Goal: Information Seeking & Learning: Learn about a topic

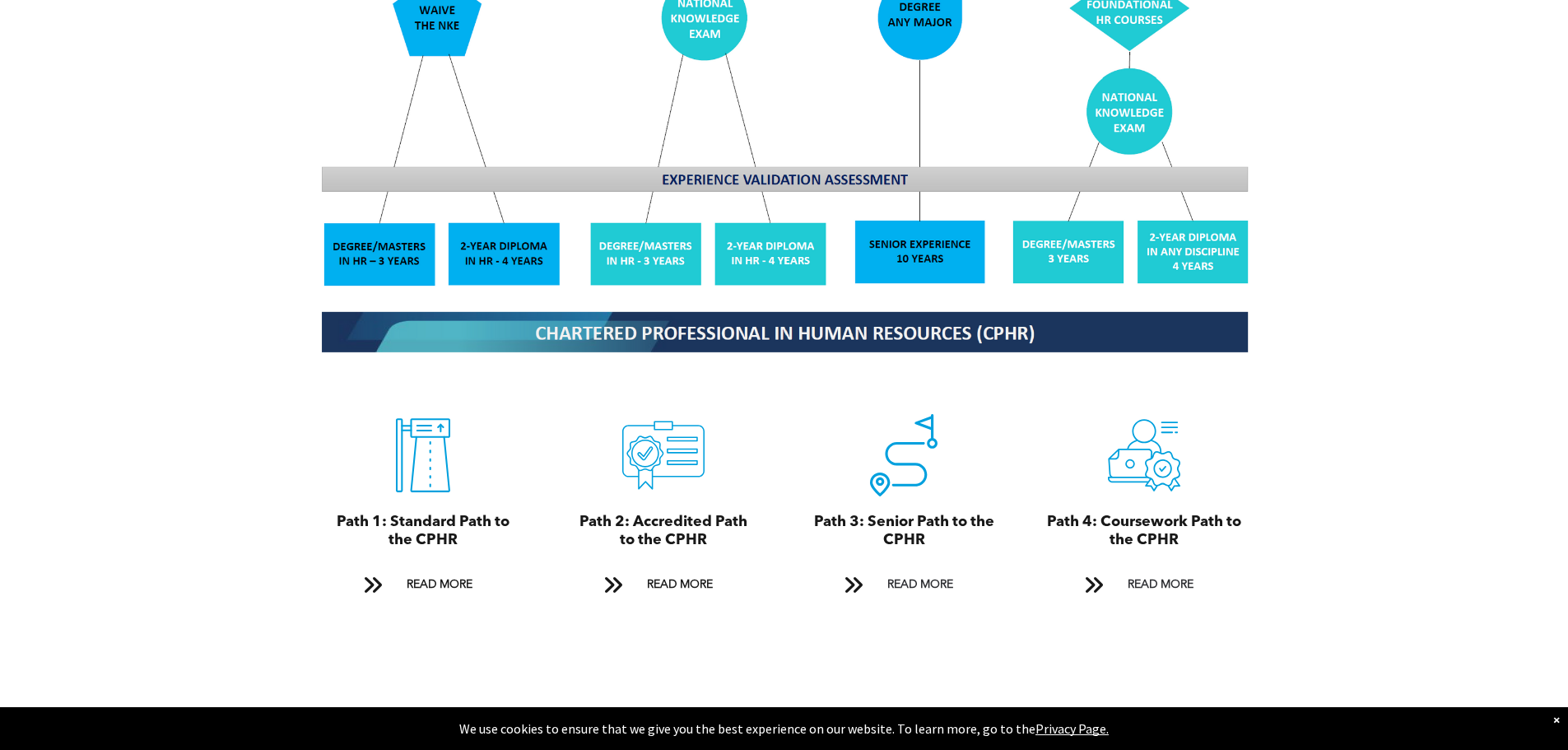
scroll to position [1634, 0]
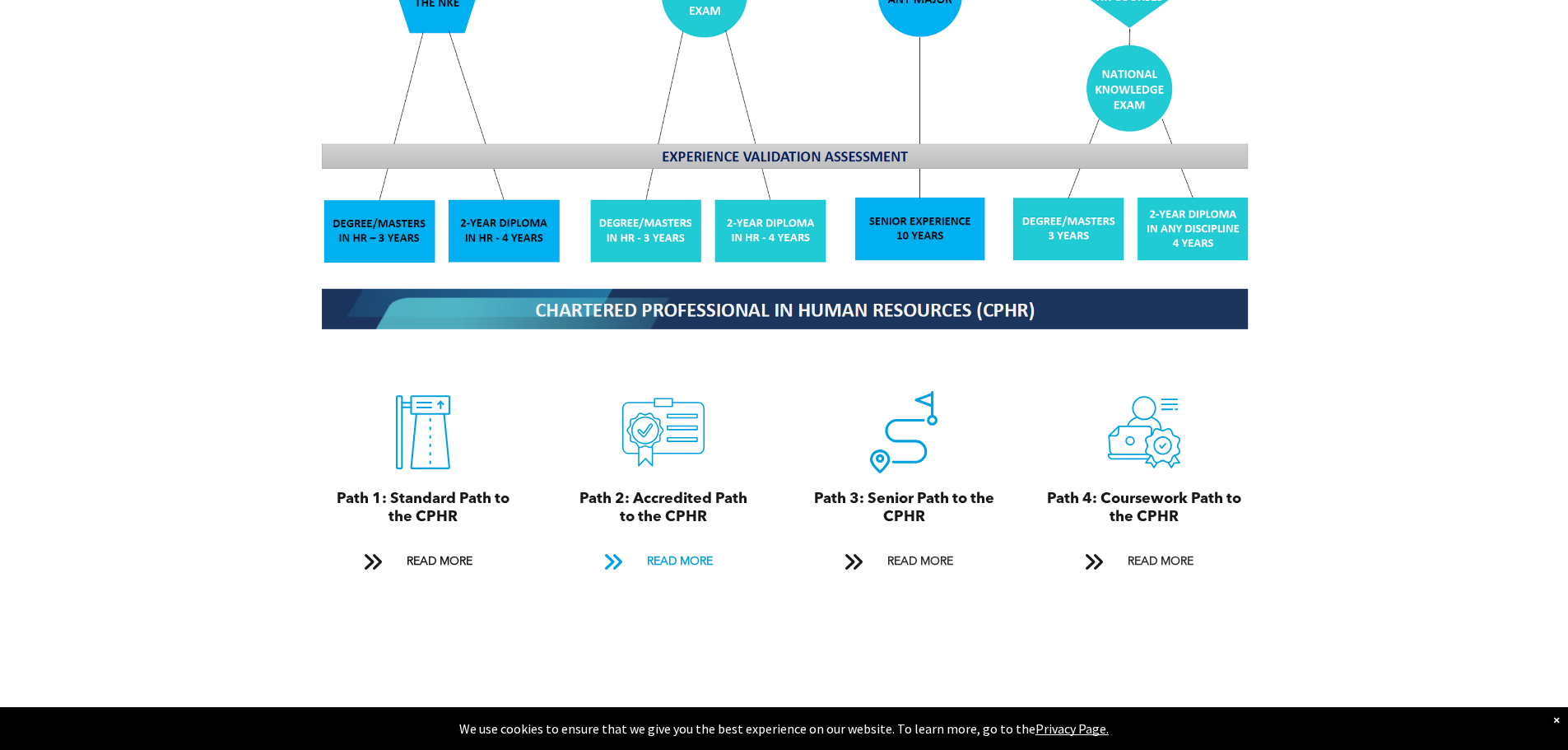
click at [665, 547] on span "READ MORE" at bounding box center [680, 562] width 78 height 30
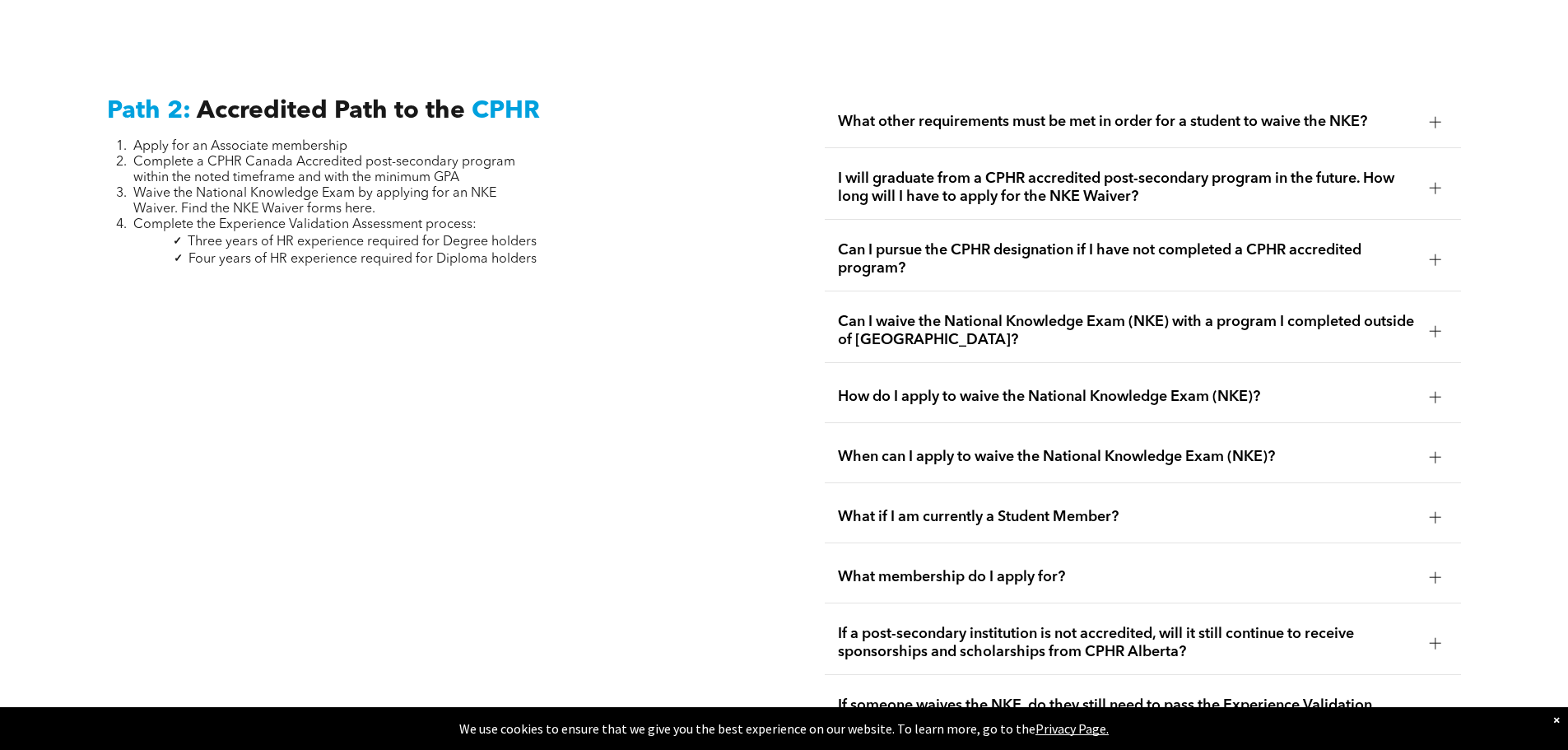
scroll to position [2692, 0]
click at [1081, 112] on span "What other requirements must be met in order for a student to waive the NKE?" at bounding box center [1127, 121] width 579 height 18
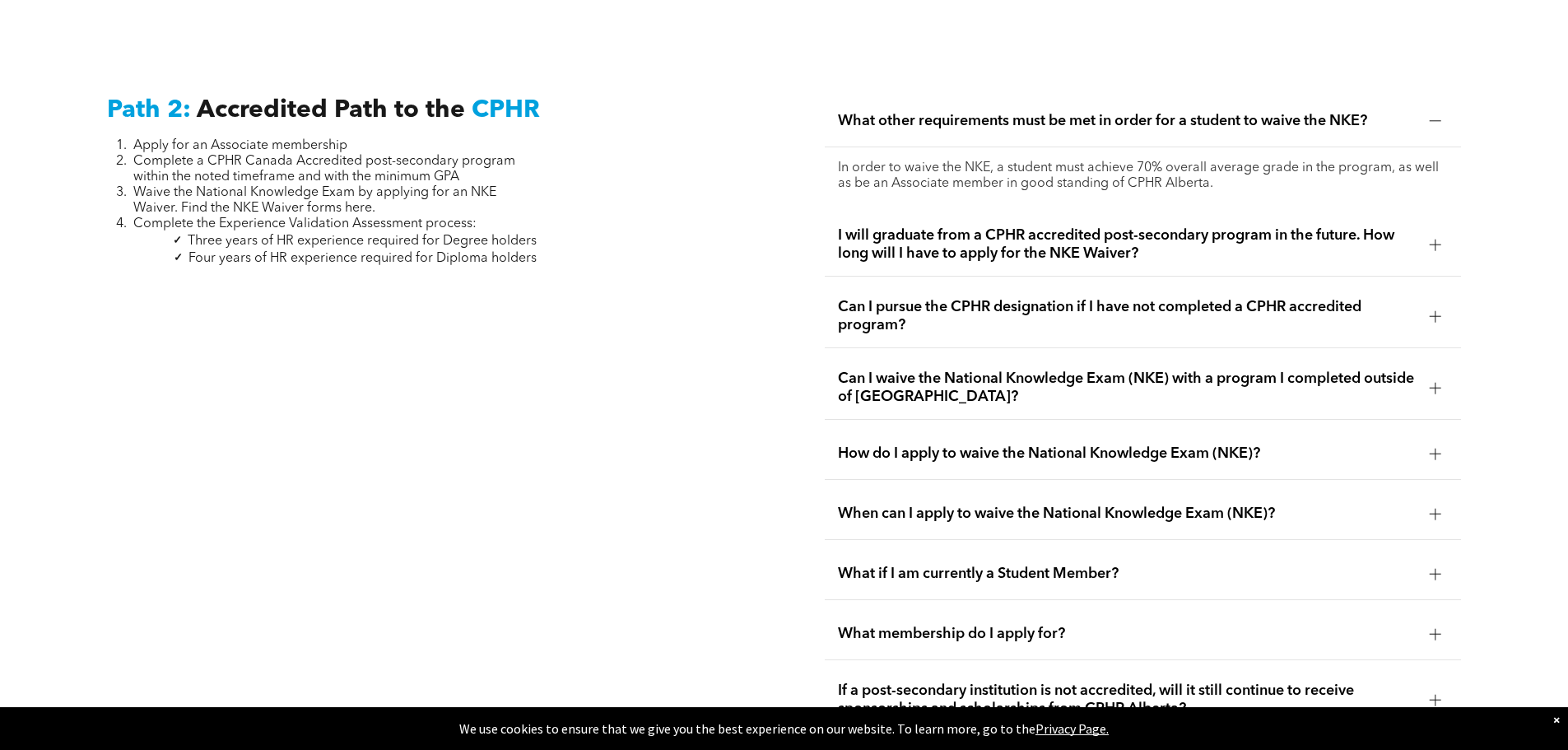
click at [1302, 233] on span "I will graduate from a CPHR accredited post-secondary program in the future. Ho…" at bounding box center [1127, 244] width 579 height 36
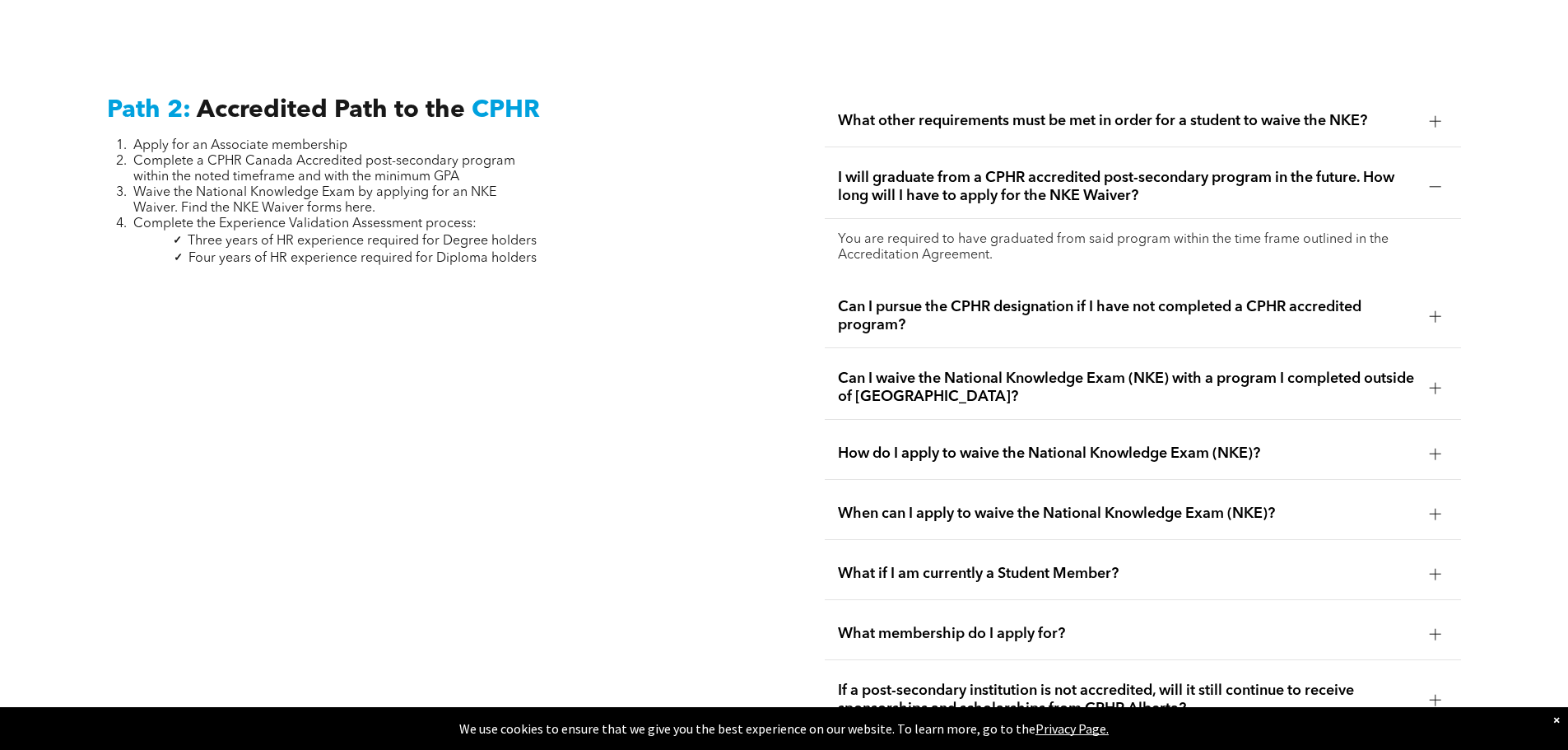
click at [988, 305] on span "Can I pursue the CPHR designation if I have not completed a CPHR accredited pro…" at bounding box center [1127, 316] width 579 height 36
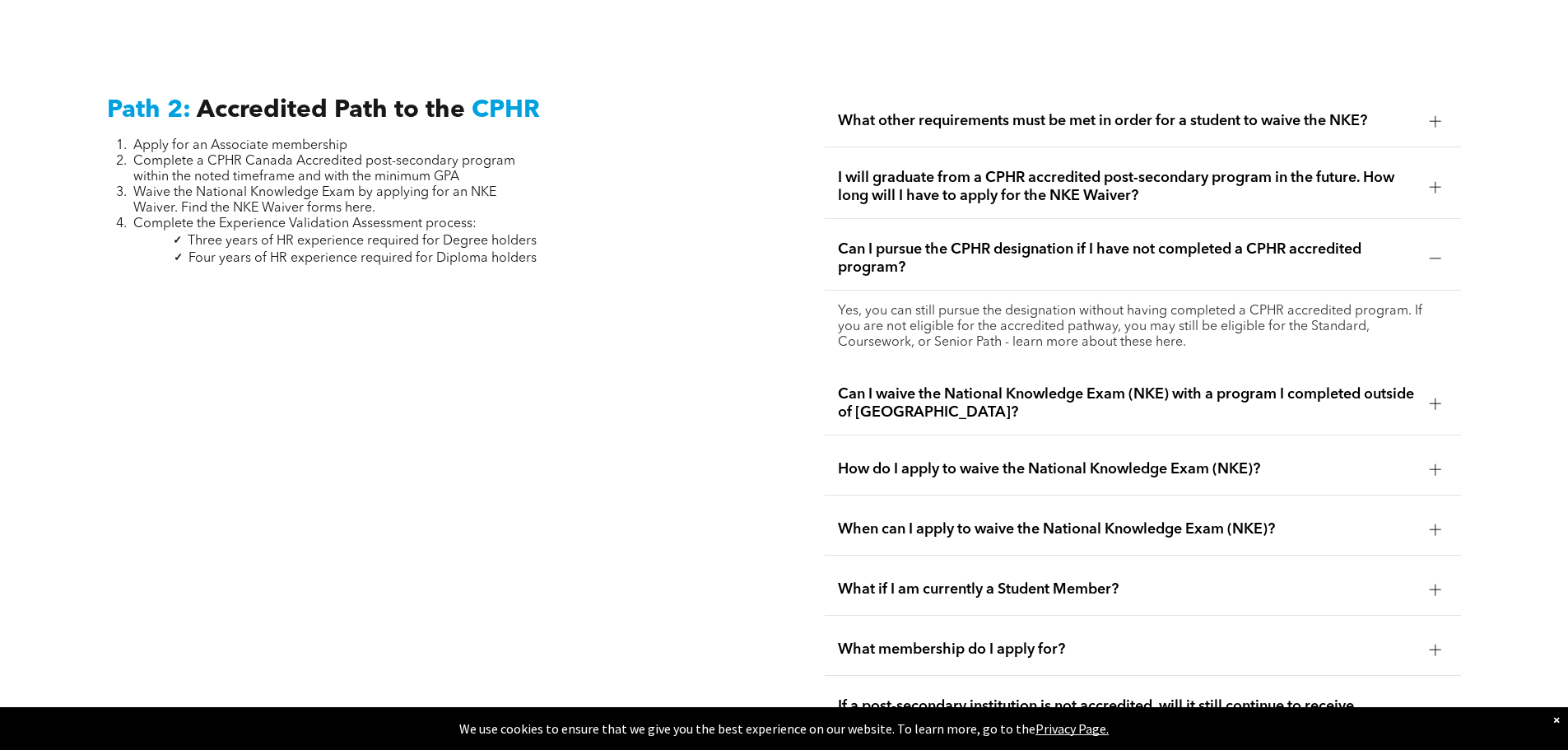
click at [1320, 386] on span "Can I waive the National Knowledge Exam (NKE) with a program I completed outsid…" at bounding box center [1127, 403] width 579 height 36
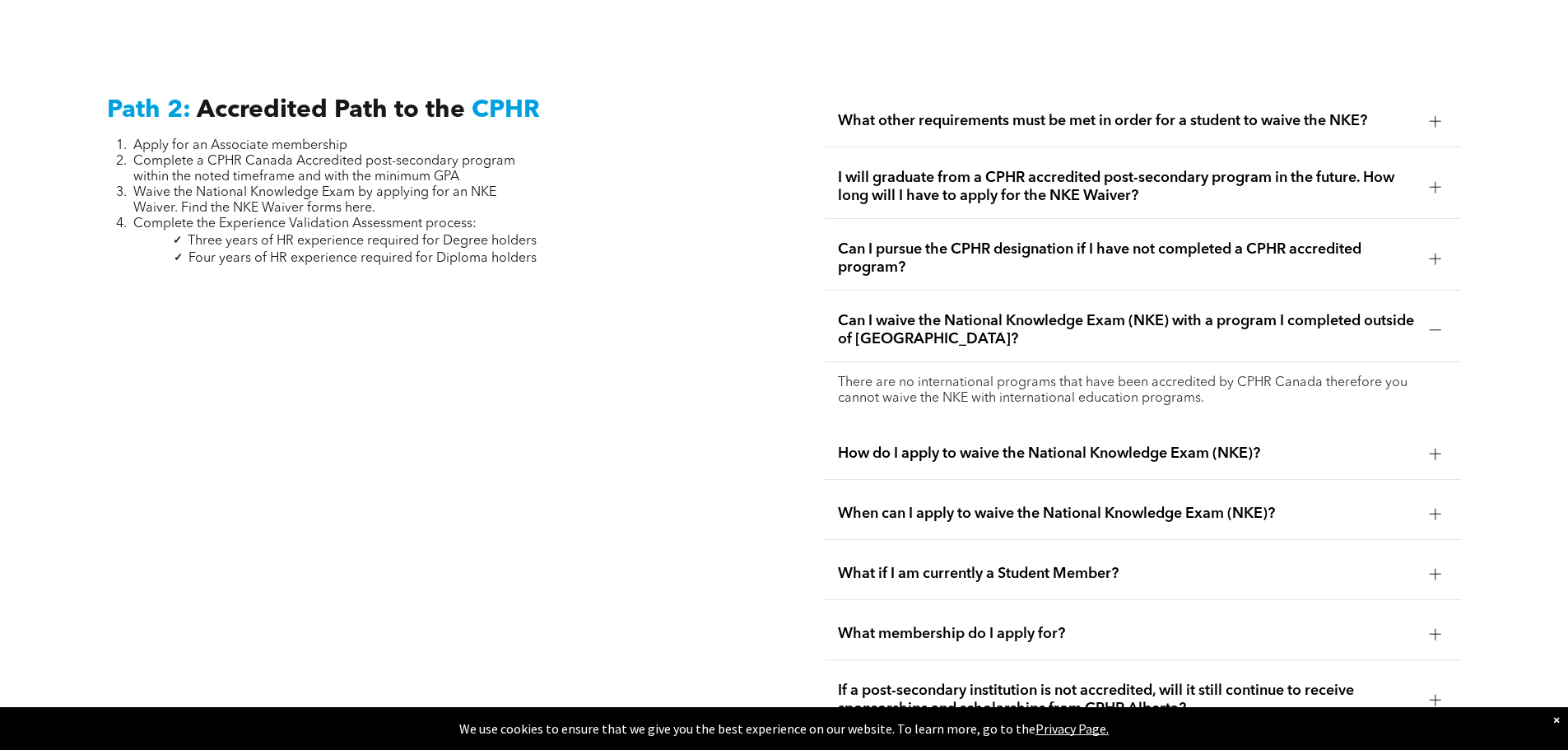
click at [1016, 445] on span "How do I apply to waive the National Knowledge Exam (NKE)?" at bounding box center [1127, 454] width 579 height 18
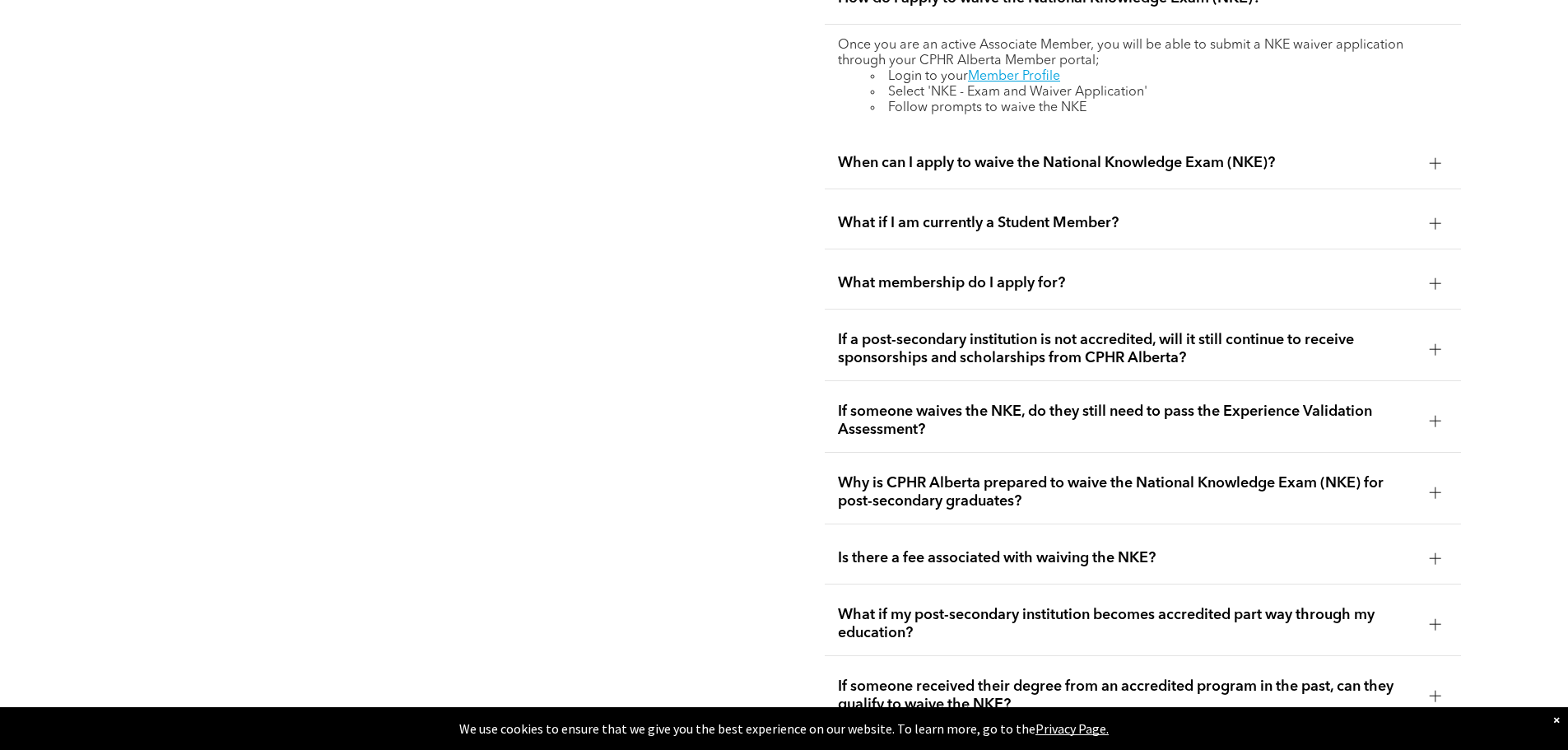
scroll to position [3101, 0]
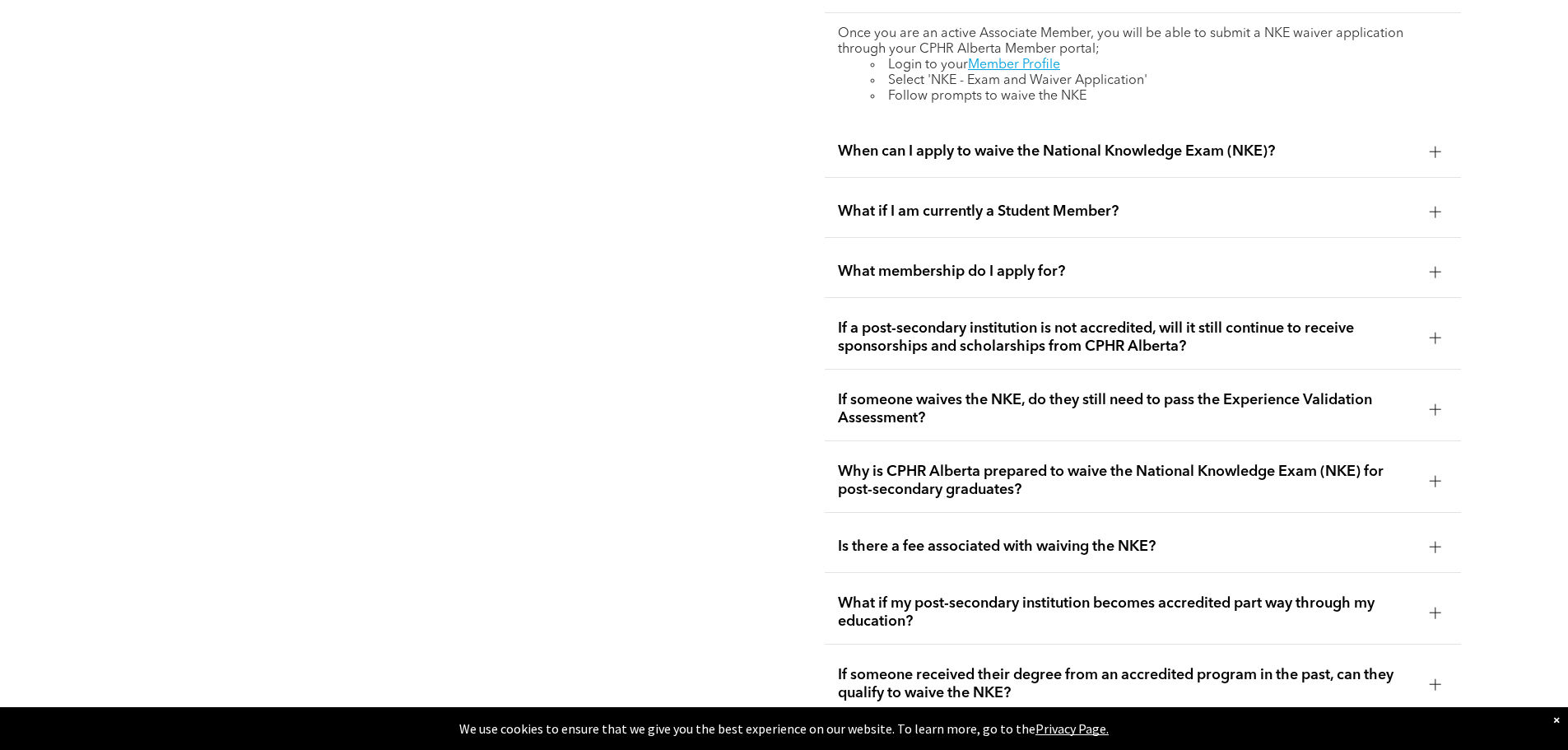
click at [1277, 319] on span "If a post-secondary institution is not accredited, will it still continue to re…" at bounding box center [1127, 337] width 579 height 36
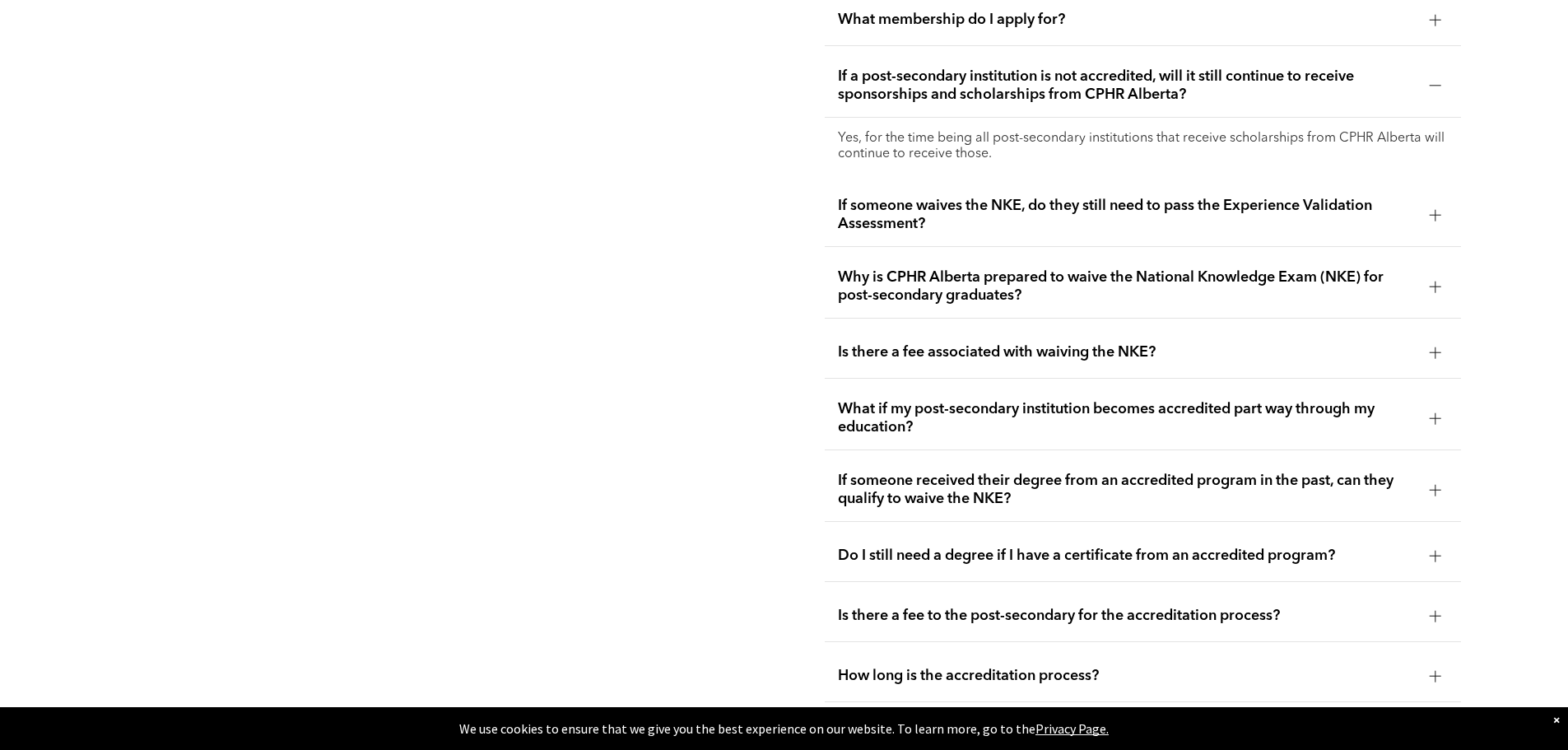
scroll to position [3270, 0]
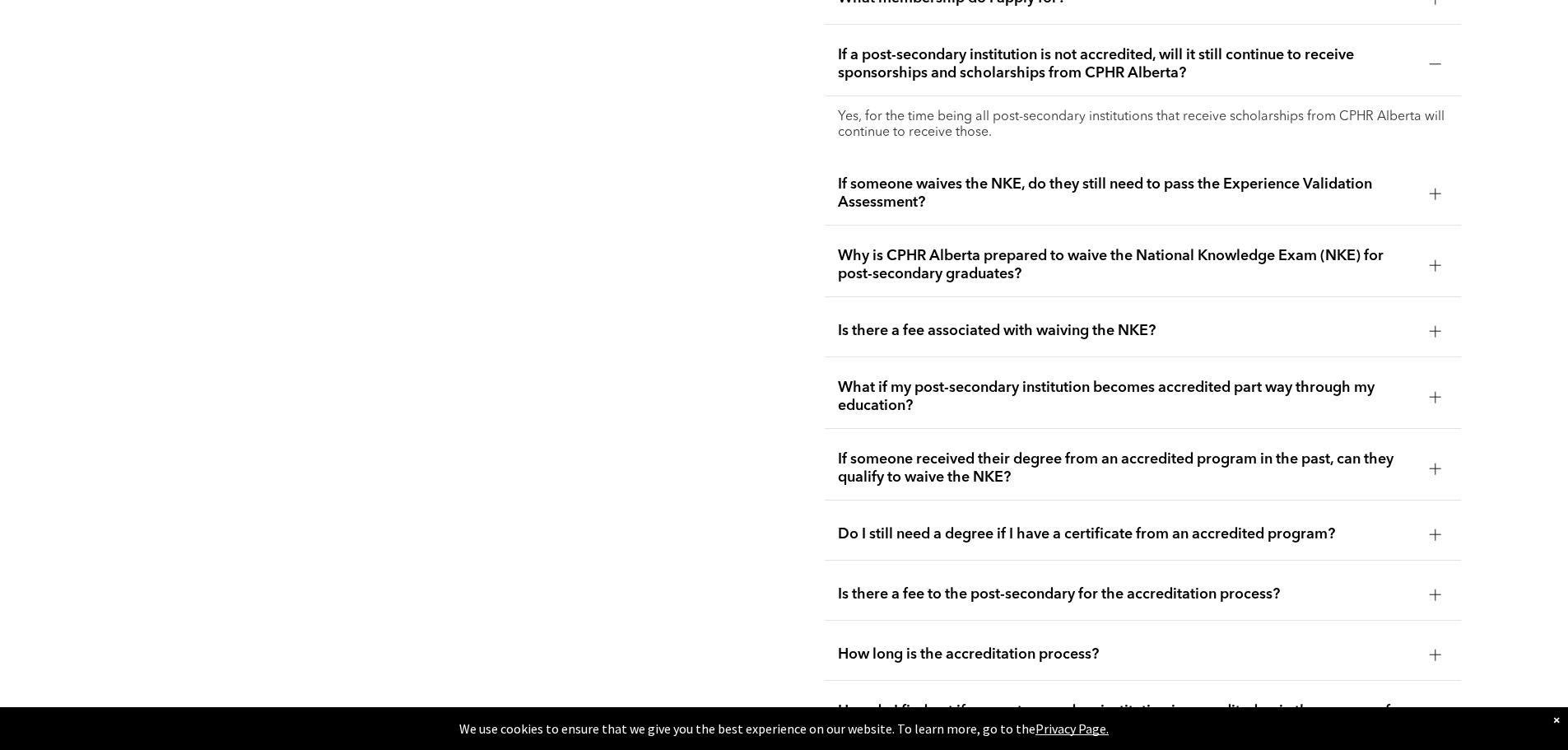
click at [1164, 379] on span "What if my post-secondary institution becomes accredited part way through my ed…" at bounding box center [1127, 396] width 579 height 36
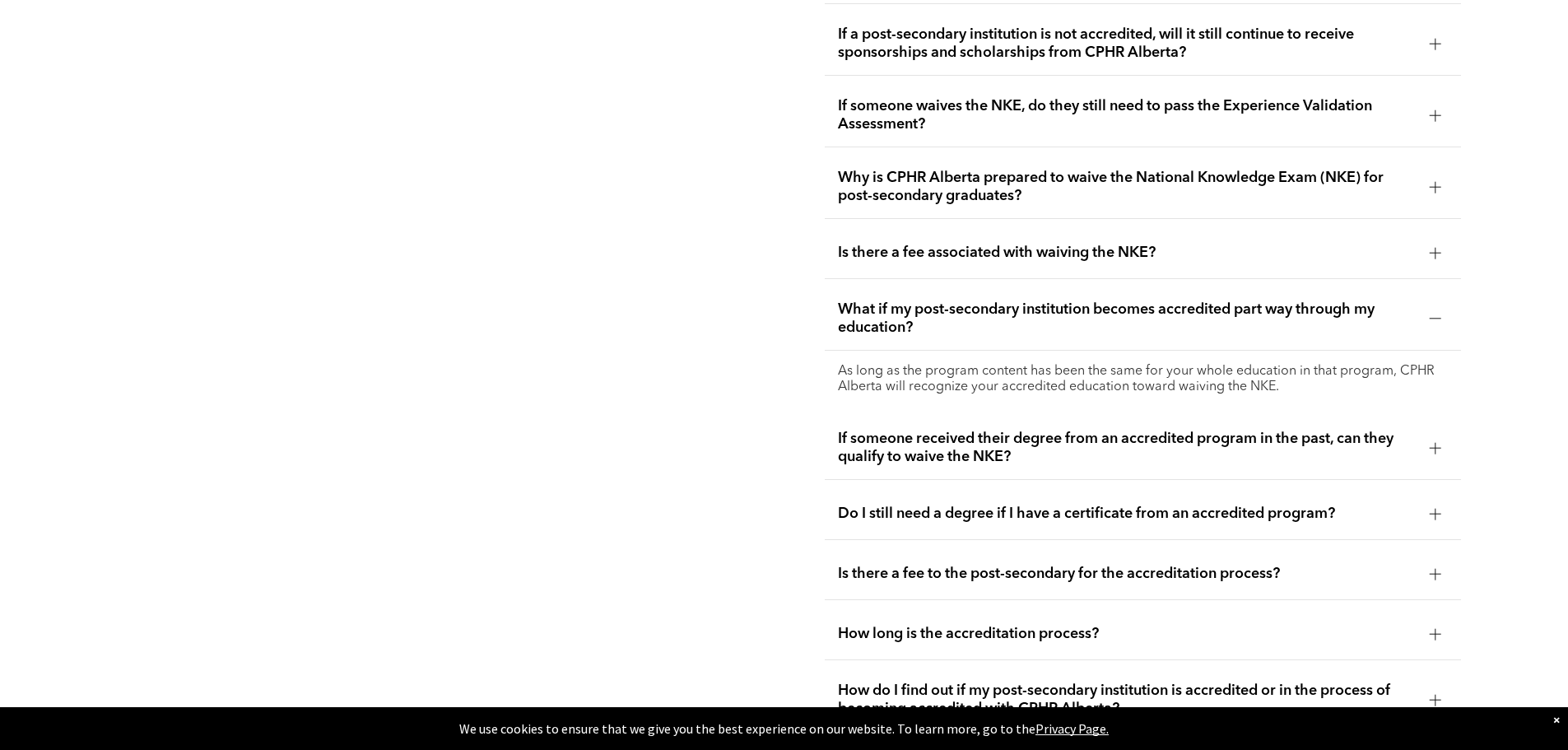
scroll to position [3333, 0]
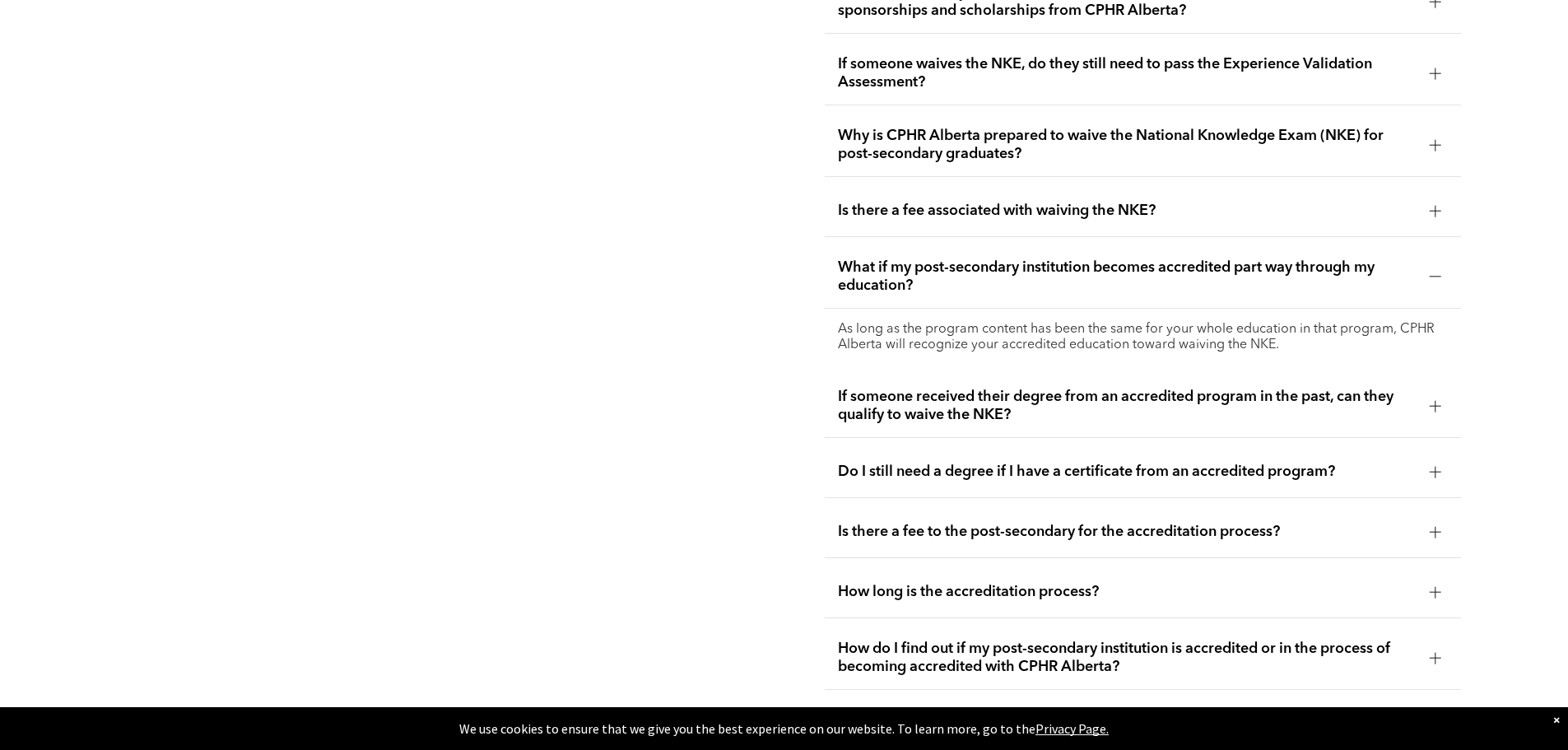
click at [1195, 463] on span "Do I still need a degree if I have a certificate from an accredited program?" at bounding box center [1127, 471] width 579 height 18
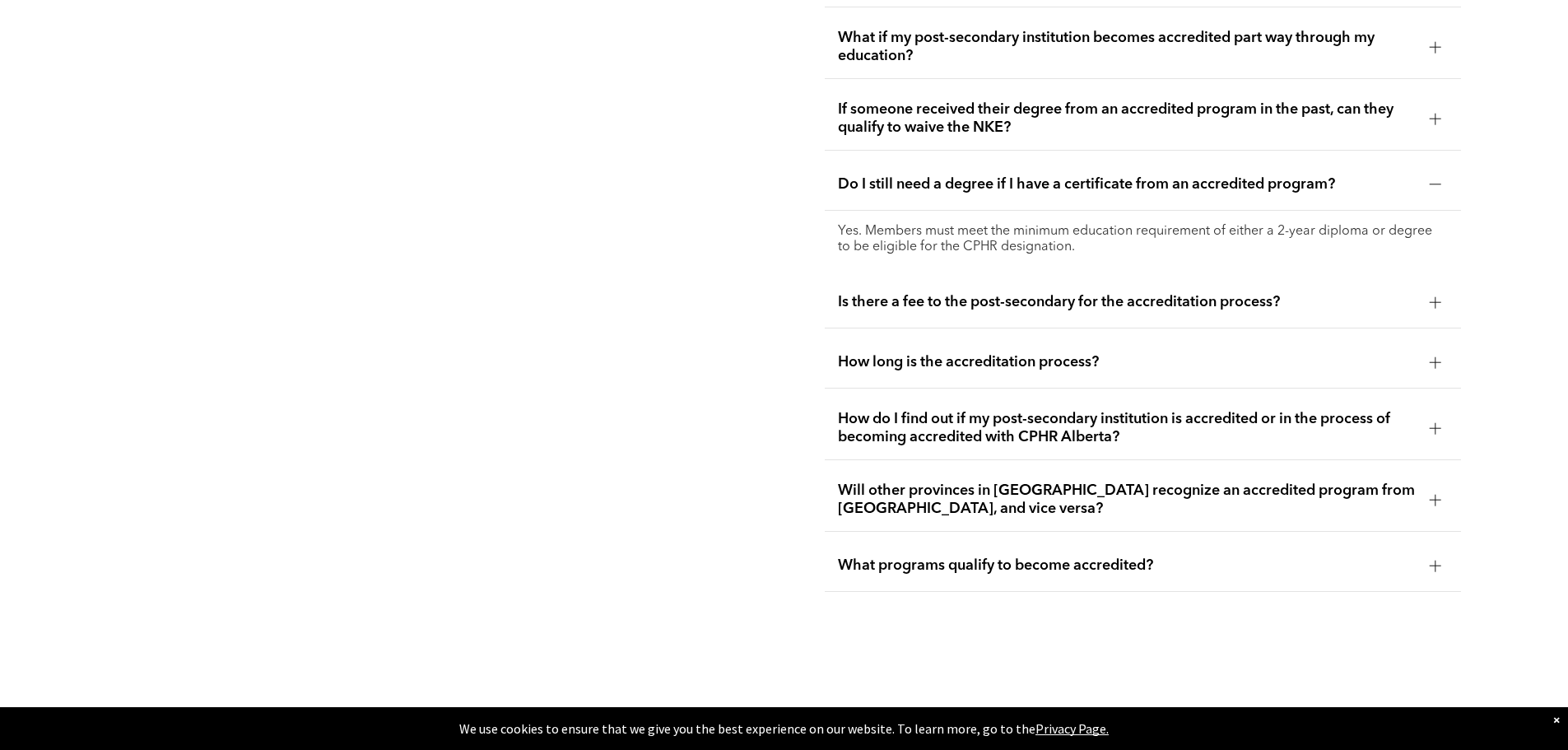
scroll to position [3565, 0]
click at [1065, 351] on span "How long is the accreditation process?" at bounding box center [1127, 360] width 579 height 18
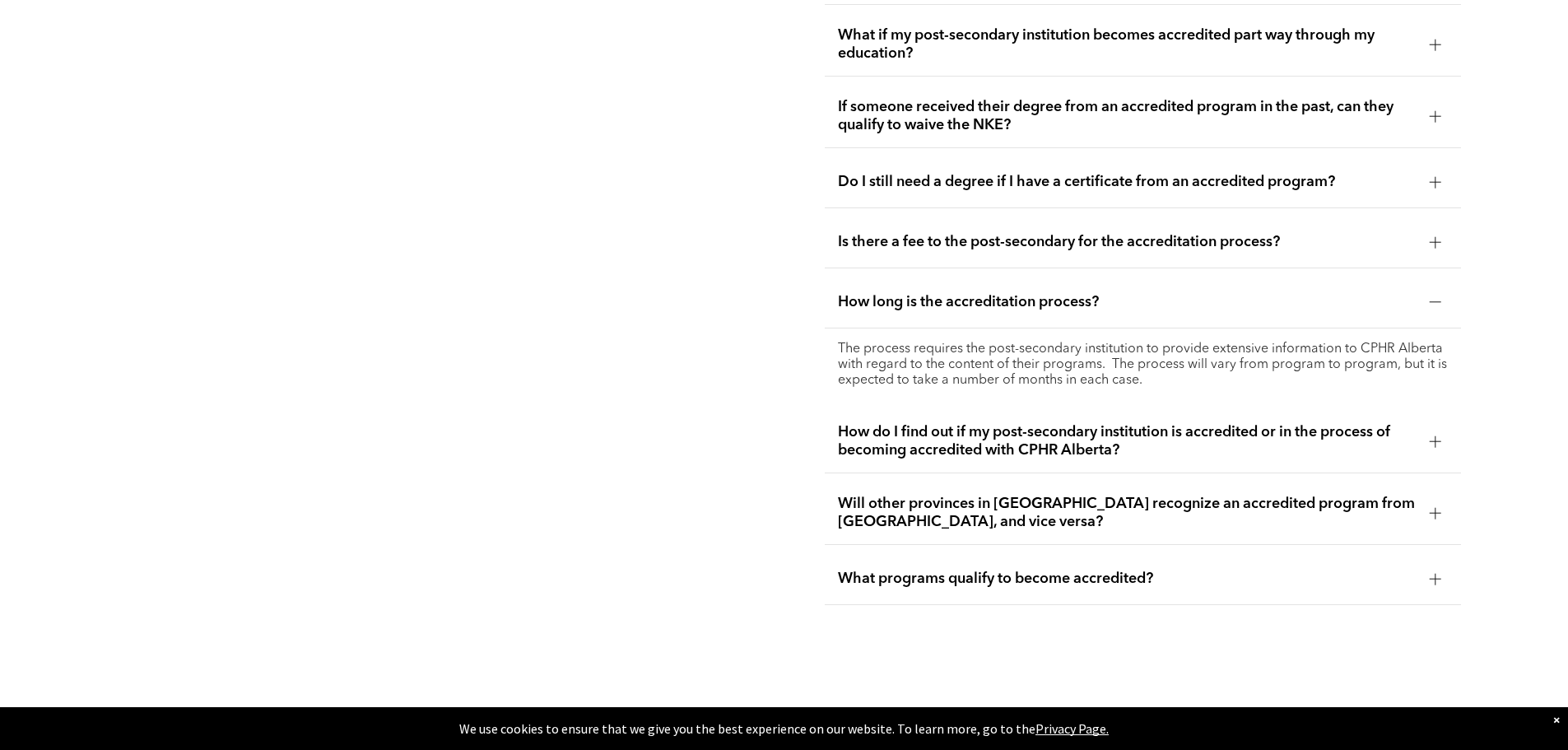
click at [1215, 424] on span "How do I find out if my post-secondary institution is accredited or in the proc…" at bounding box center [1127, 441] width 579 height 36
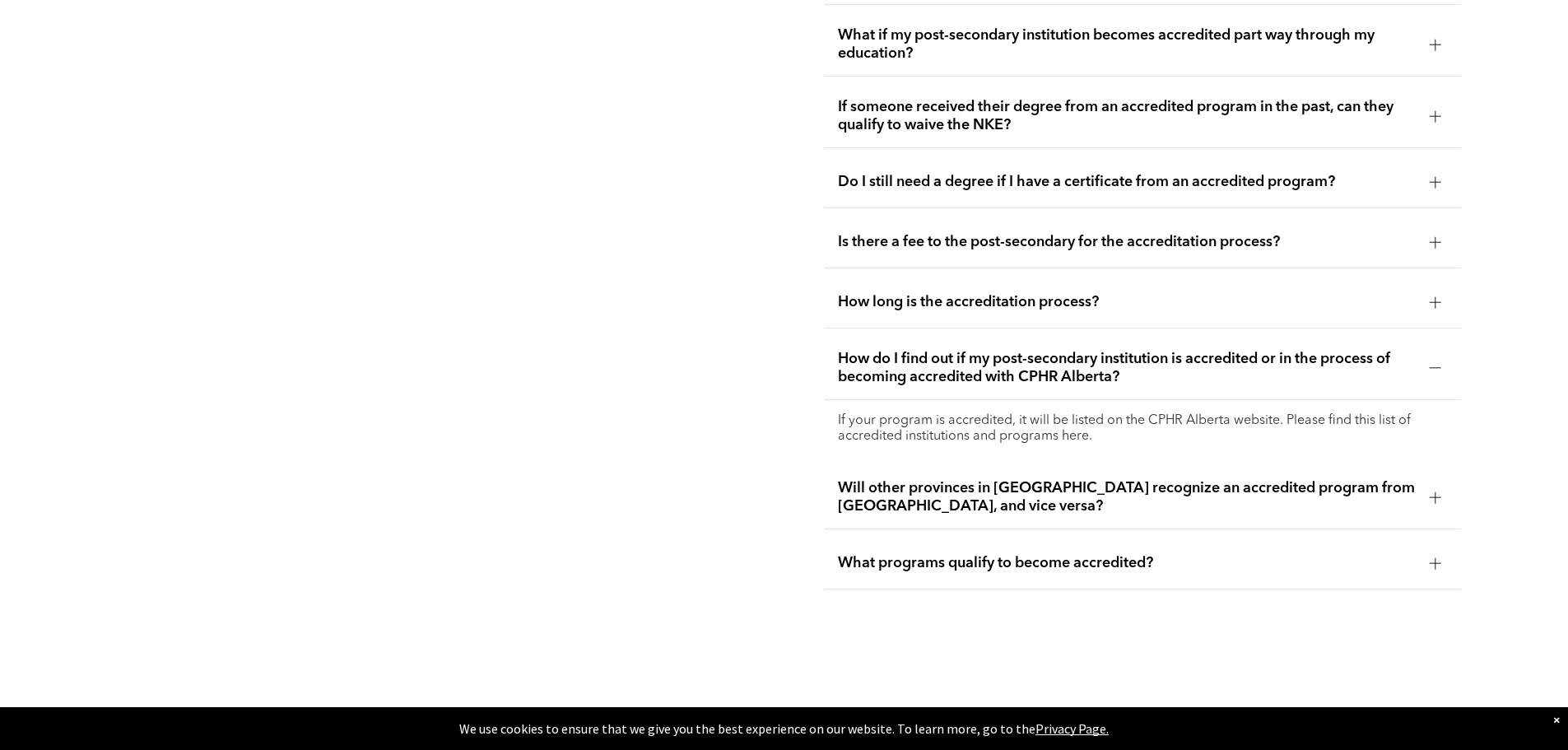
click at [1078, 413] on p "If your program is accredited, it will be listed on the CPHR Alberta website. P…" at bounding box center [1143, 428] width 610 height 31
click at [908, 413] on p "If your program is accredited, it will be listed on the CPHR Alberta website. P…" at bounding box center [1143, 428] width 610 height 31
drag, startPoint x: 1152, startPoint y: 386, endPoint x: 1248, endPoint y: 389, distance: 96.0
click at [1248, 413] on p "If your program is accredited, it will be listed on the CPHR Alberta website. P…" at bounding box center [1143, 428] width 610 height 31
click at [1112, 413] on p "If your program is accredited, it will be listed on the CPHR Alberta website. P…" at bounding box center [1143, 428] width 610 height 31
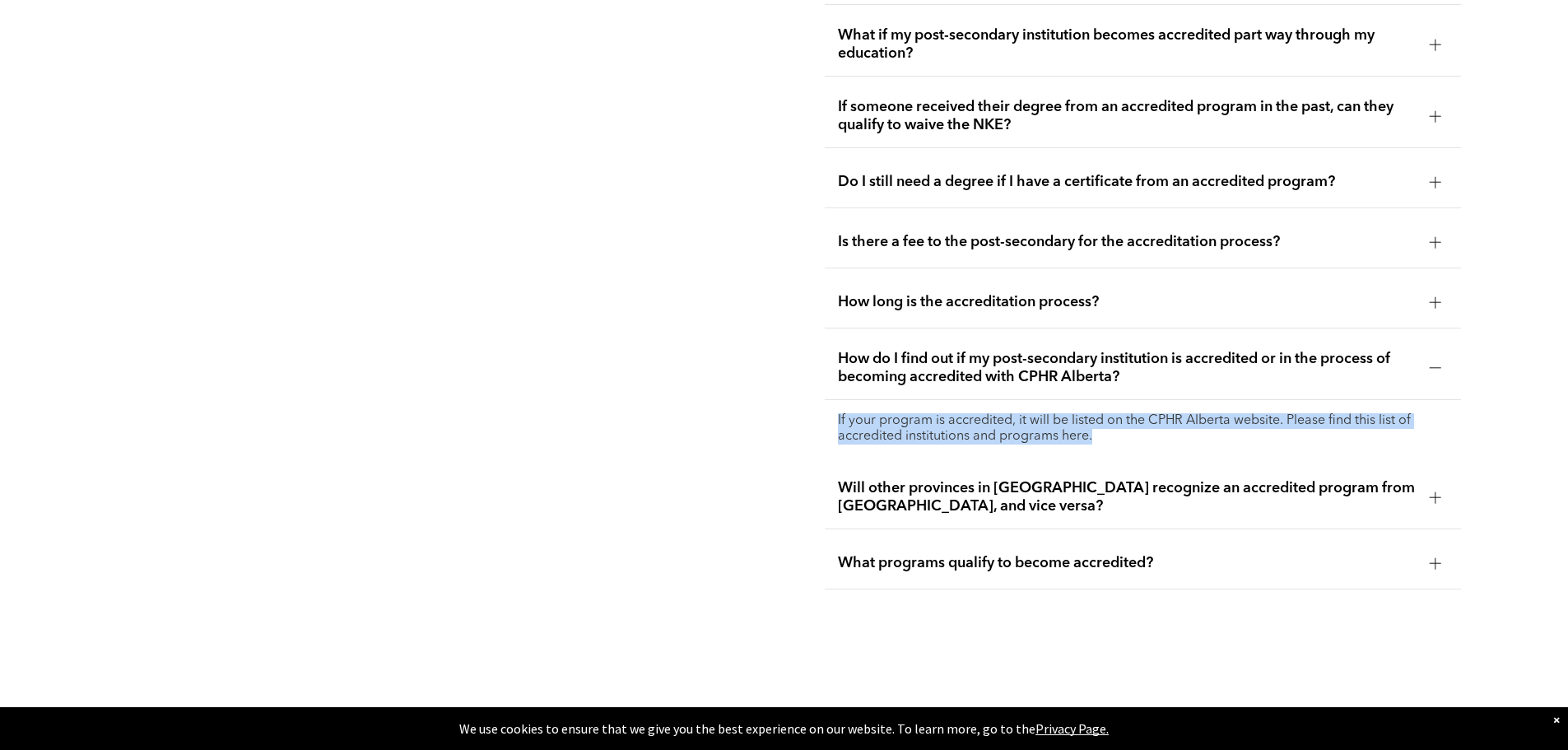
drag, startPoint x: 1104, startPoint y: 407, endPoint x: 808, endPoint y: 392, distance: 296.4
copy p "If your program is accredited, it will be listed on the CPHR Alberta website. P…"
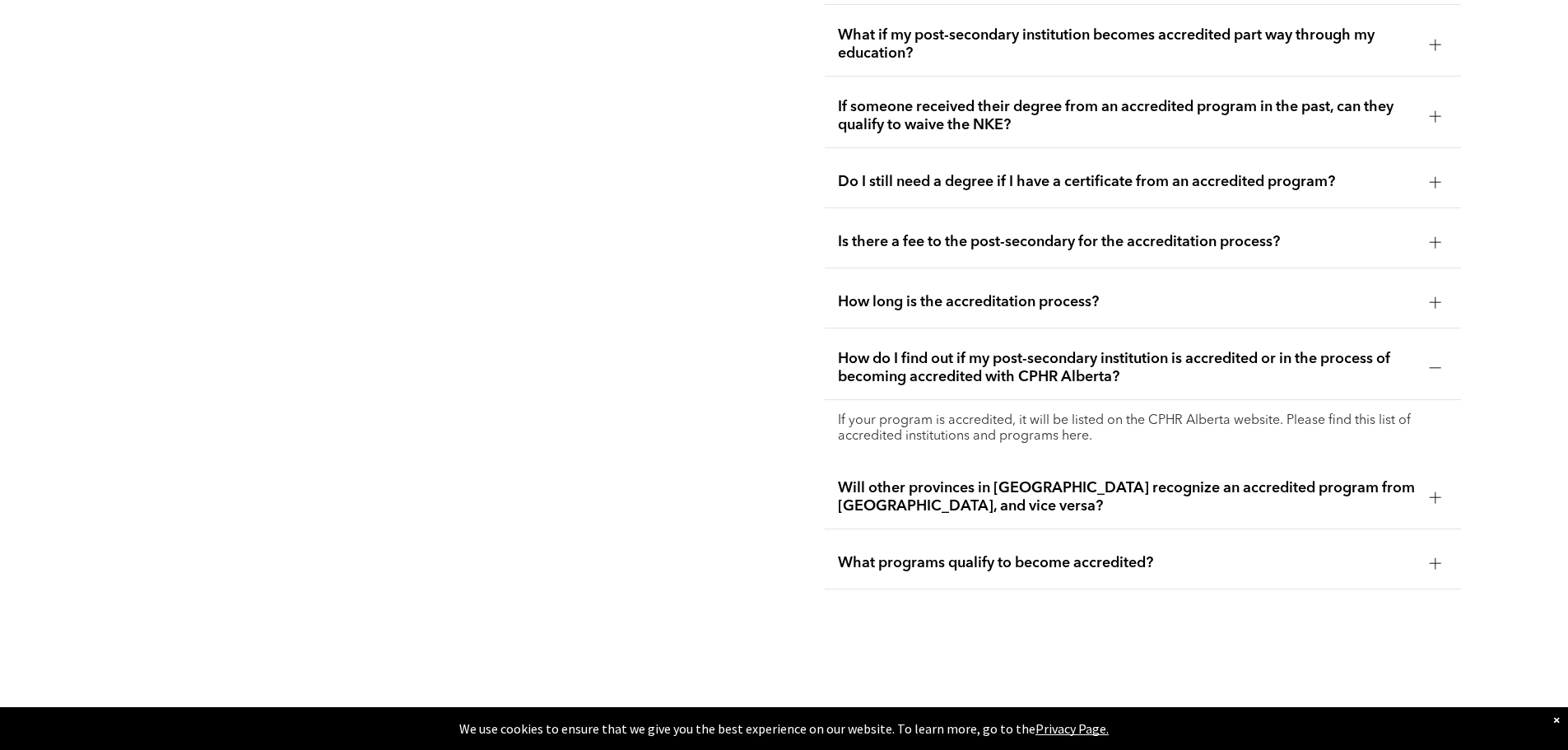
click at [1199, 555] on span "What programs qualify to become accredited?" at bounding box center [1127, 563] width 579 height 18
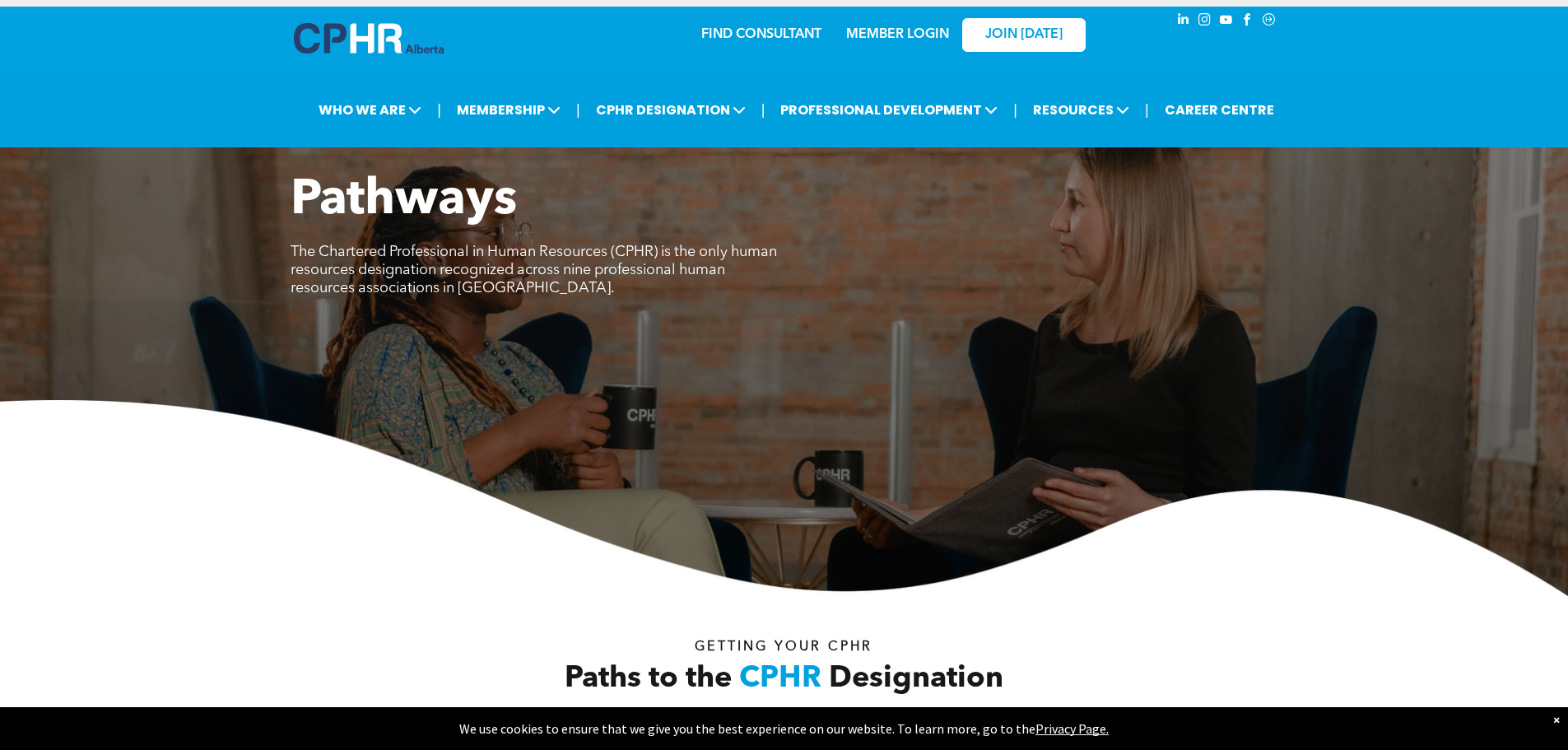
scroll to position [0, 0]
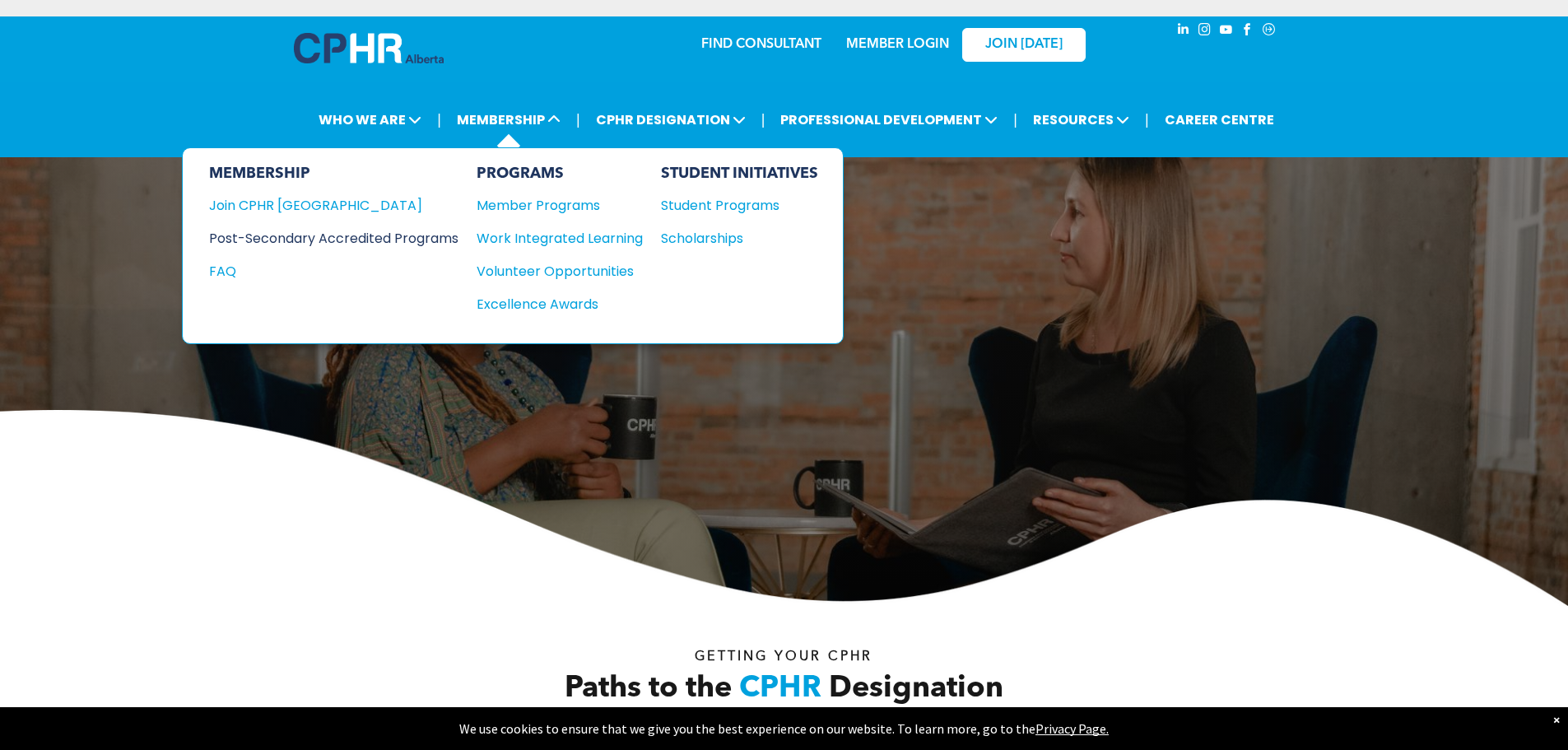
click at [379, 236] on div "Post-Secondary Accredited Programs" at bounding box center [321, 238] width 225 height 20
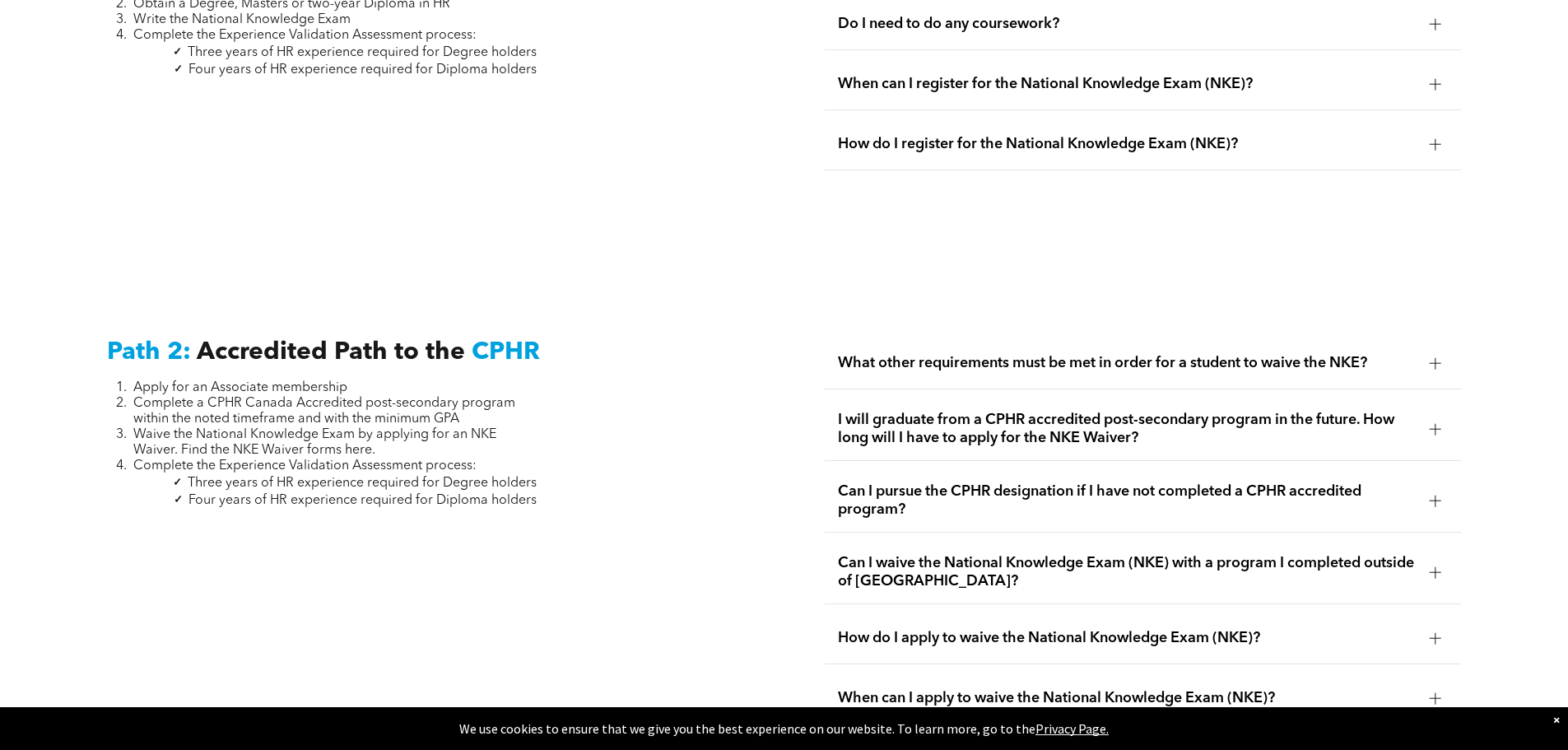
scroll to position [2464, 0]
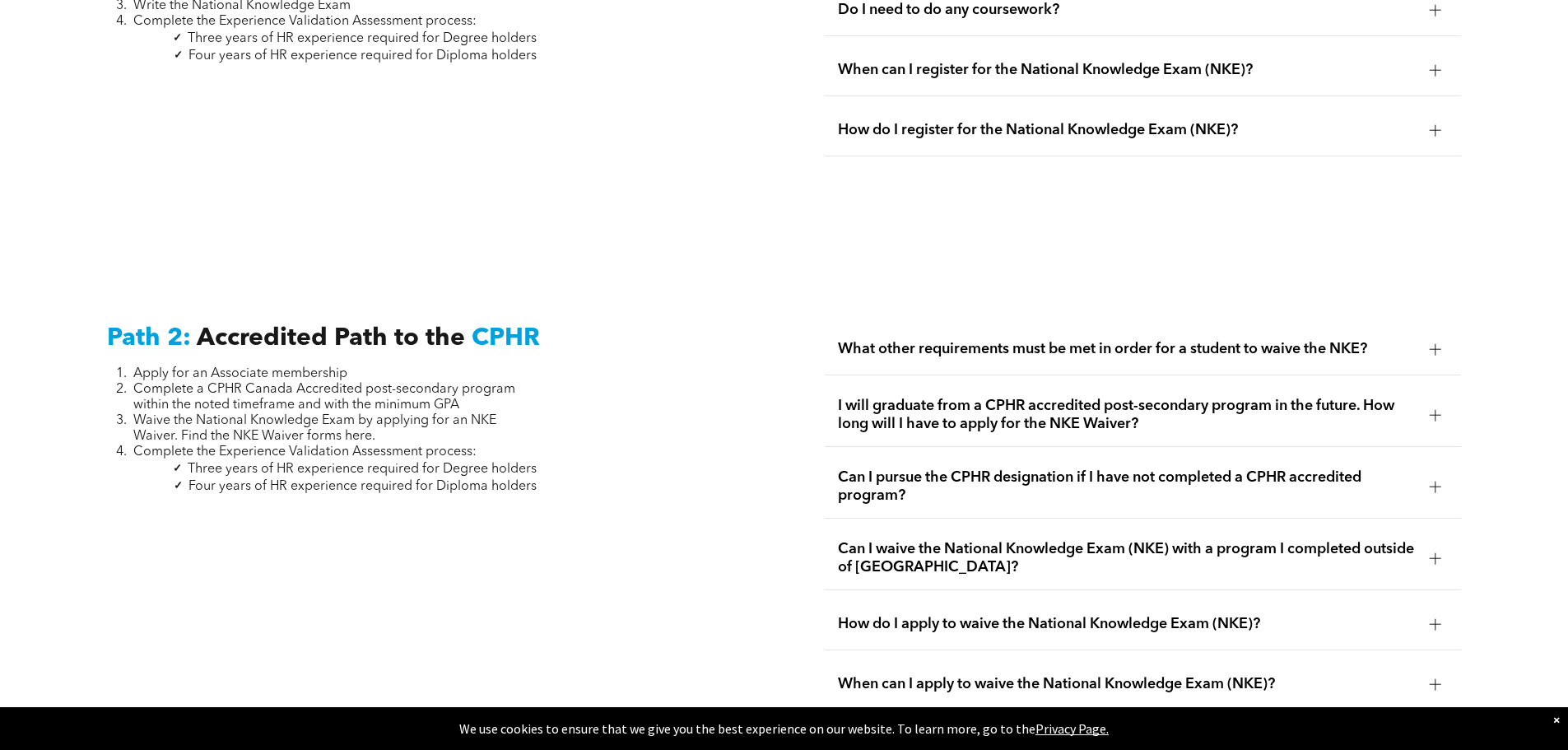
click at [1252, 479] on span "Can I pursue the CPHR designation if I have not completed a CPHR accredited pro…" at bounding box center [1127, 486] width 579 height 36
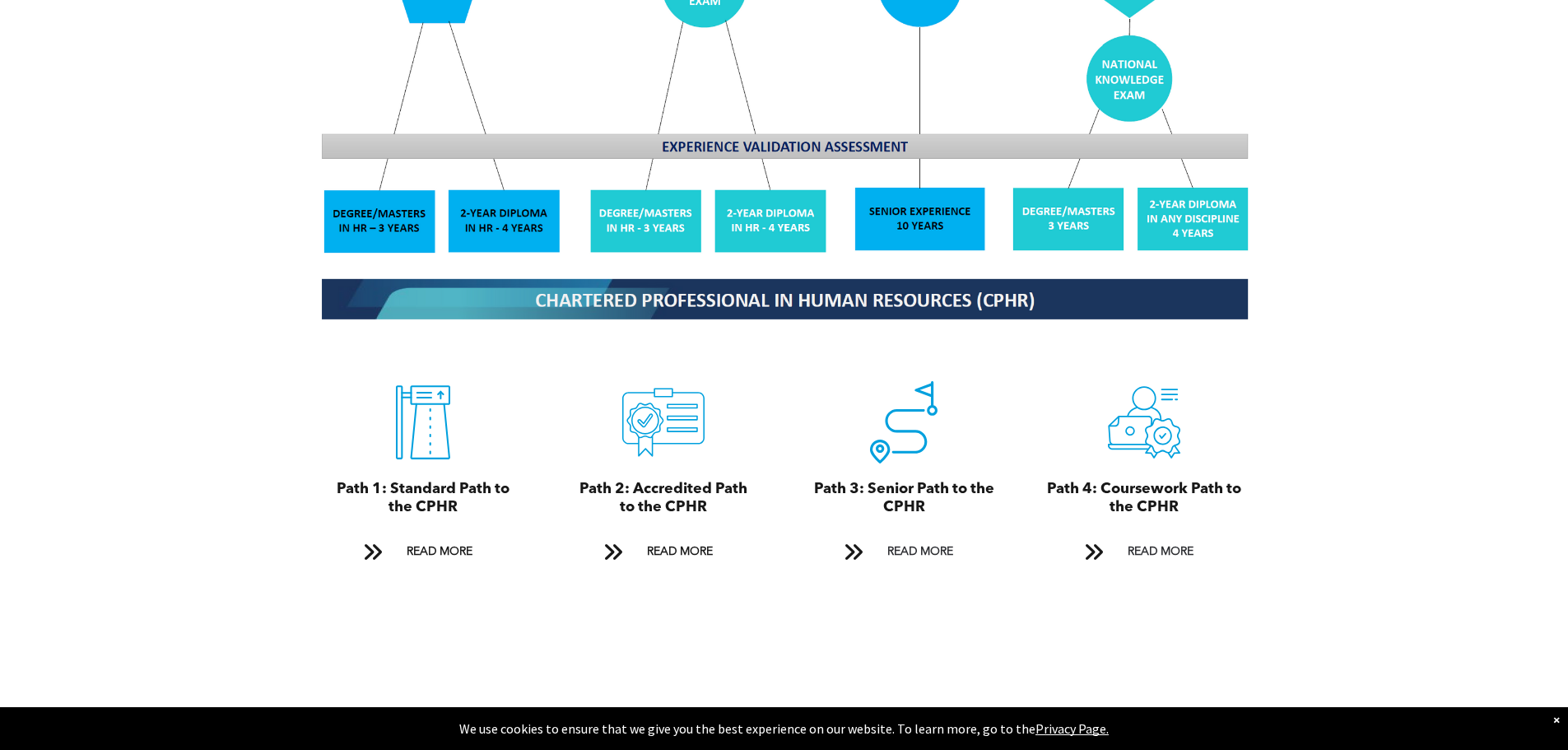
scroll to position [1644, 0]
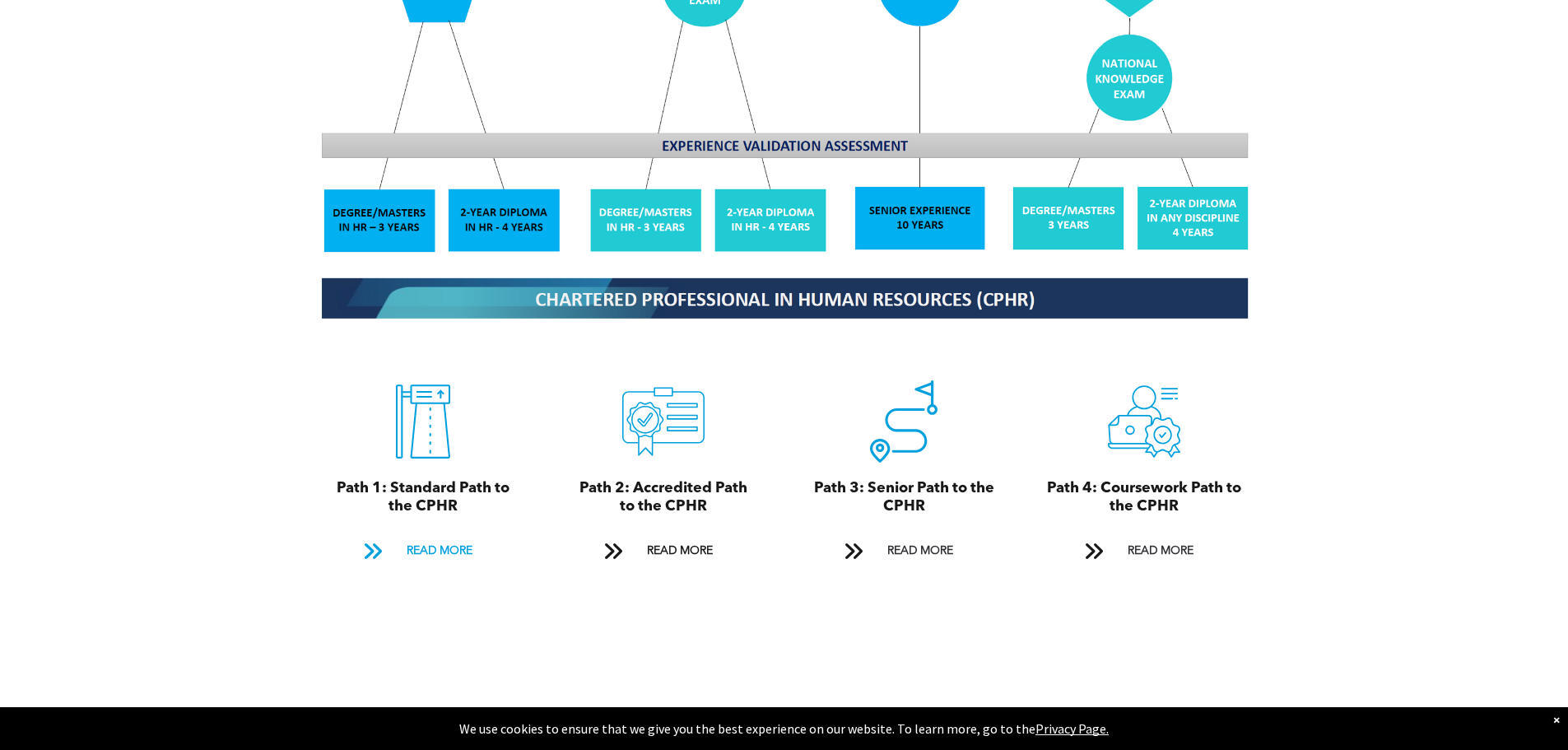
click at [446, 536] on span "READ MORE" at bounding box center [439, 551] width 78 height 30
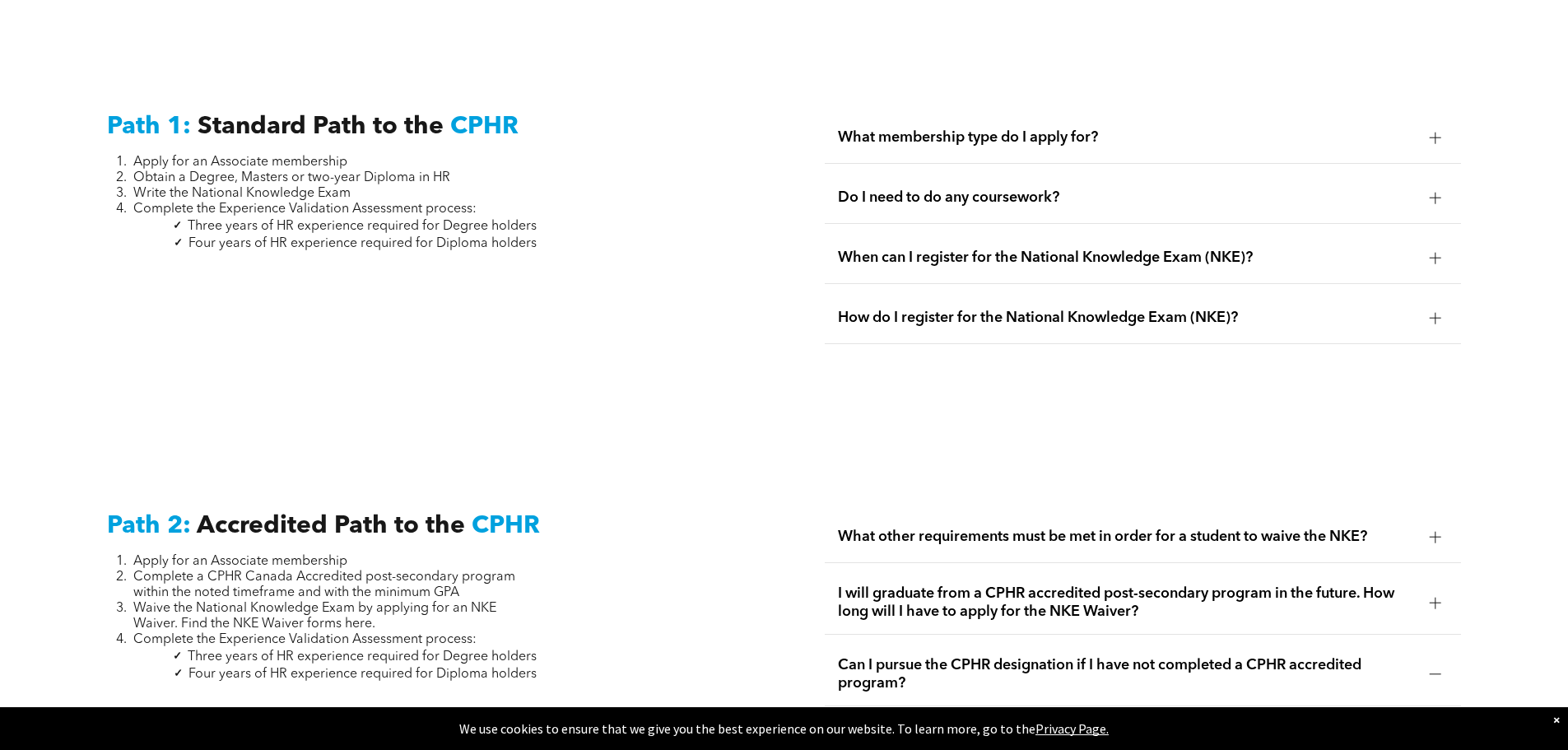
scroll to position [2292, 0]
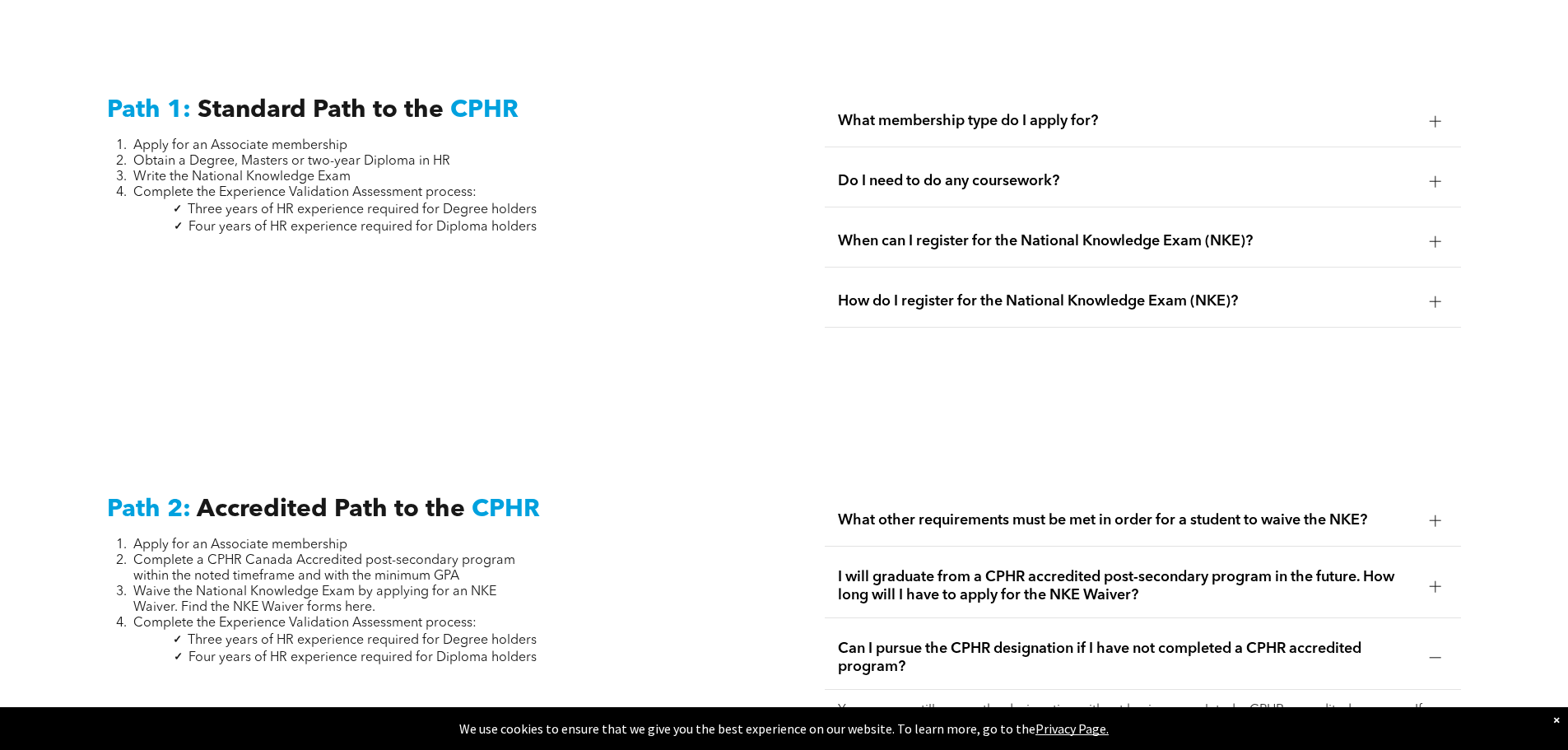
click at [1097, 112] on span "What membership type do I apply for?" at bounding box center [1127, 121] width 579 height 18
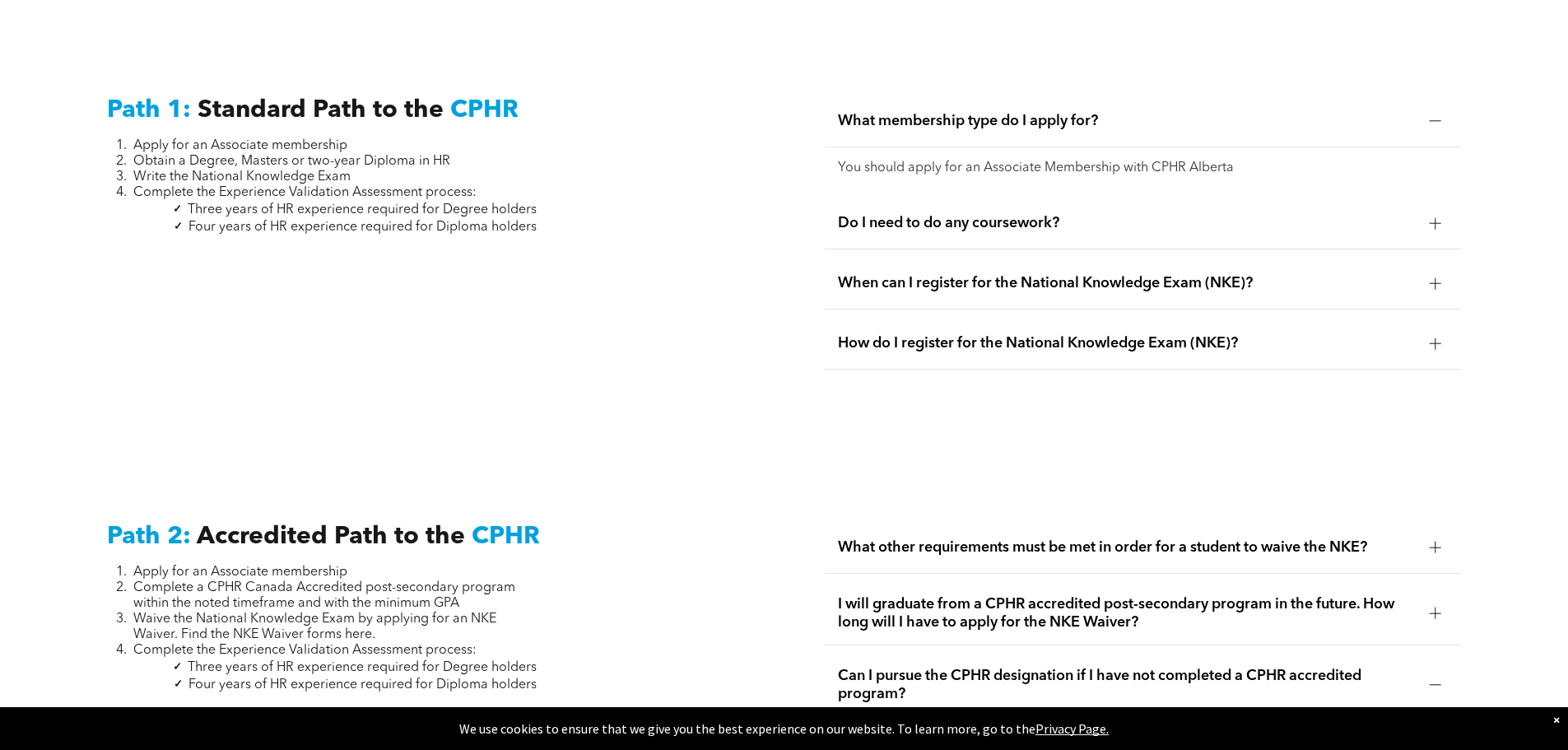
click at [1020, 214] on span "Do I need to do any coursework?" at bounding box center [1127, 223] width 579 height 18
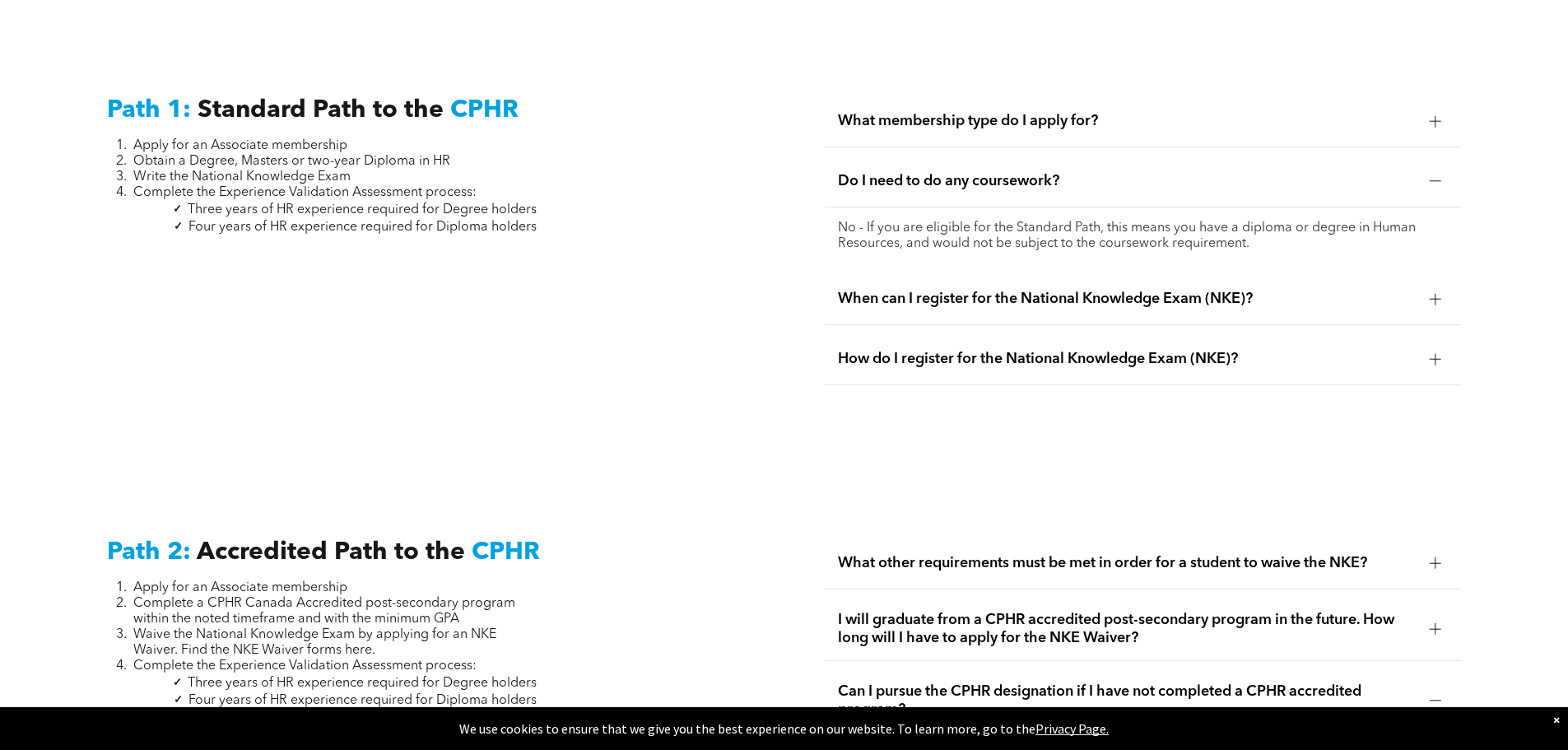
click at [1176, 290] on div "When can I register for the National Knowledge Exam (NKE)?" at bounding box center [1143, 299] width 636 height 52
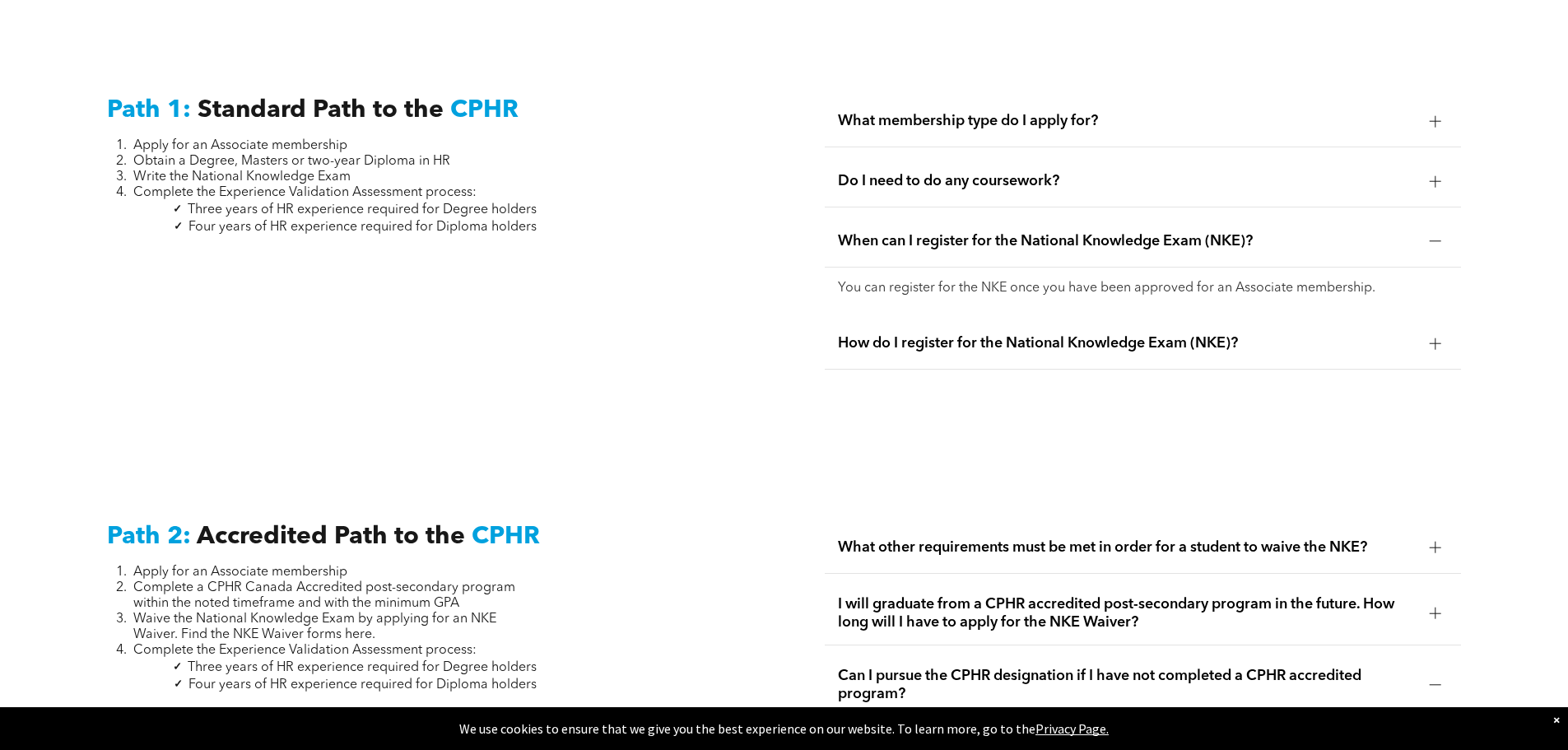
click at [1110, 334] on span "How do I register for the National Knowledge Exam (NKE)?" at bounding box center [1127, 343] width 579 height 18
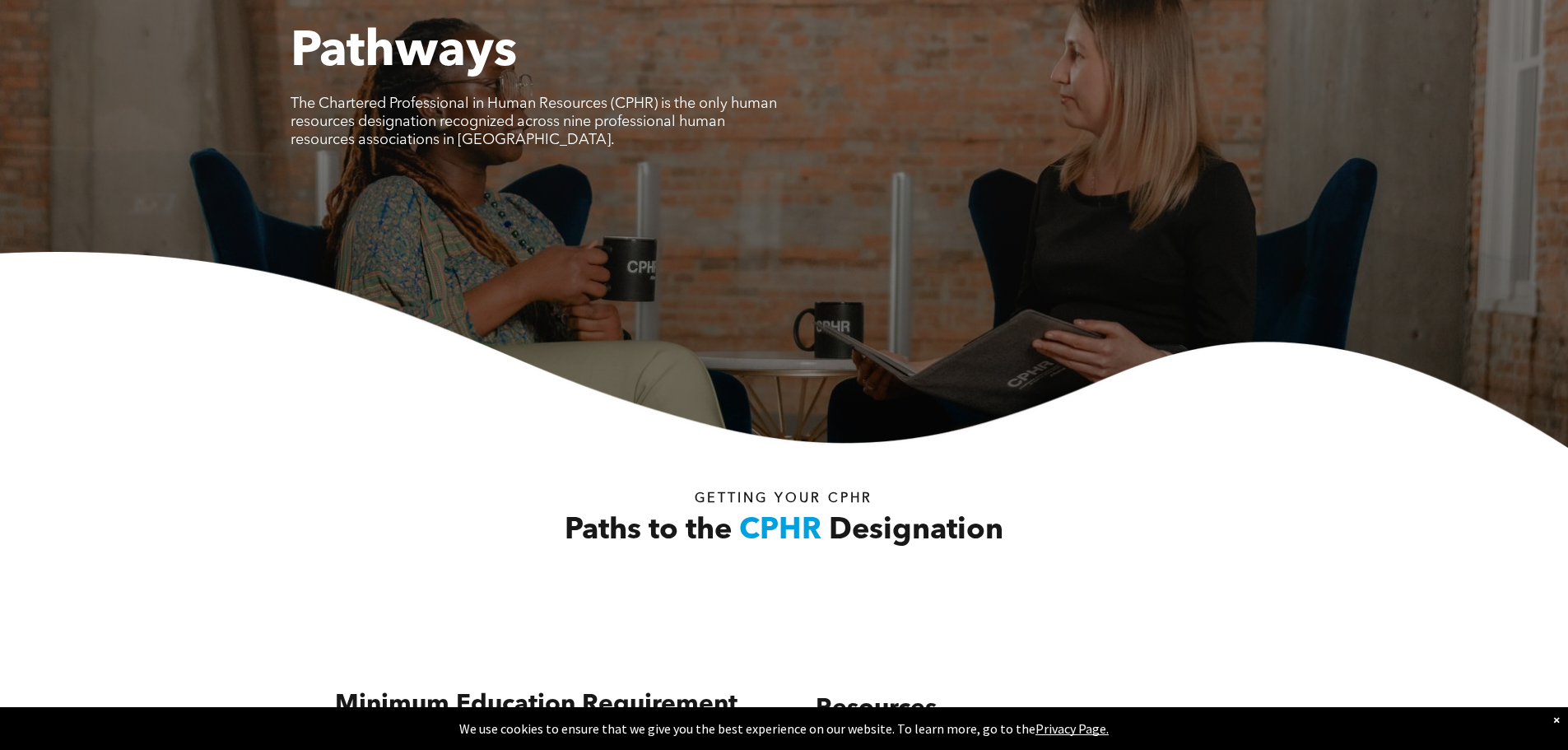
scroll to position [0, 0]
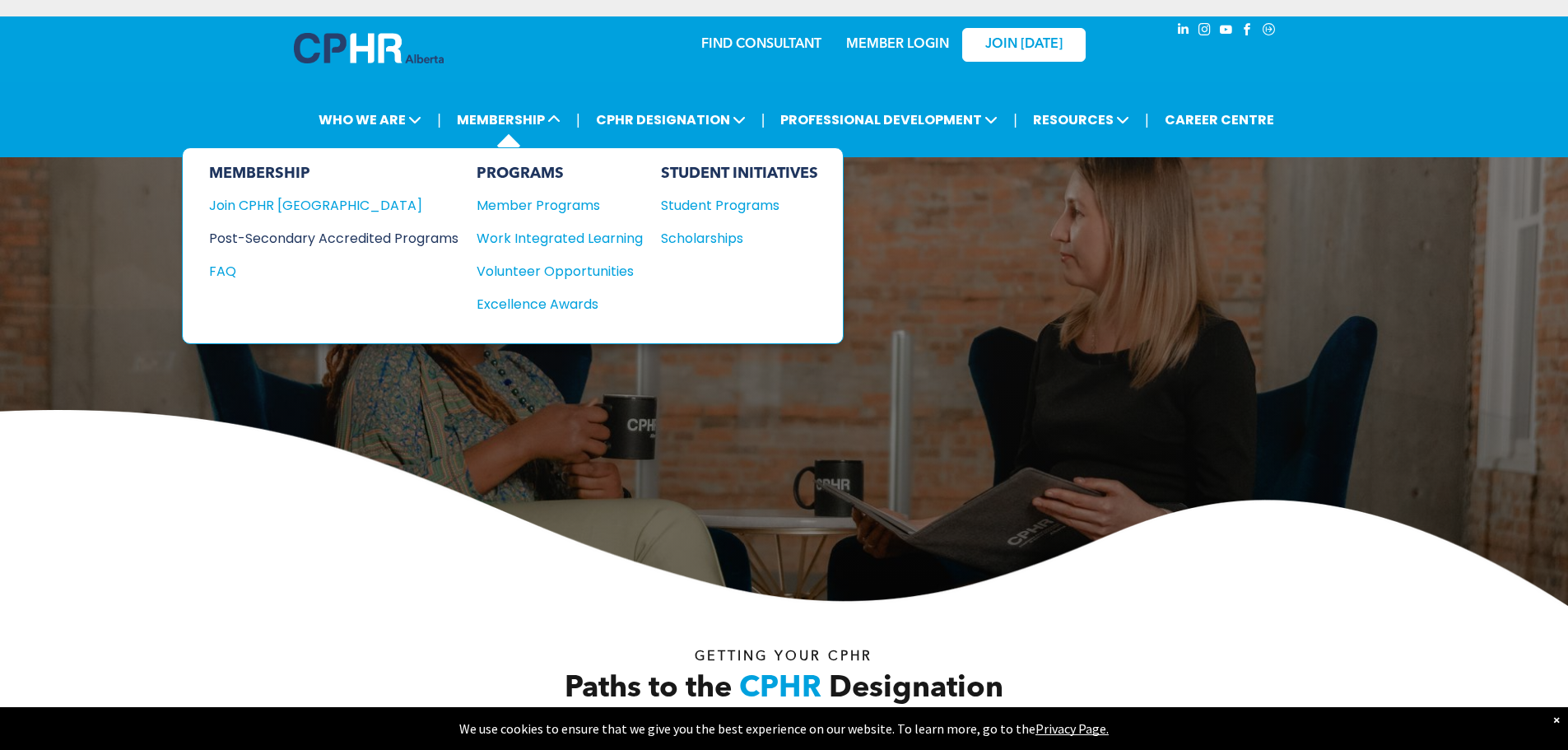
click at [319, 237] on div "Post-Secondary Accredited Programs" at bounding box center [321, 238] width 225 height 20
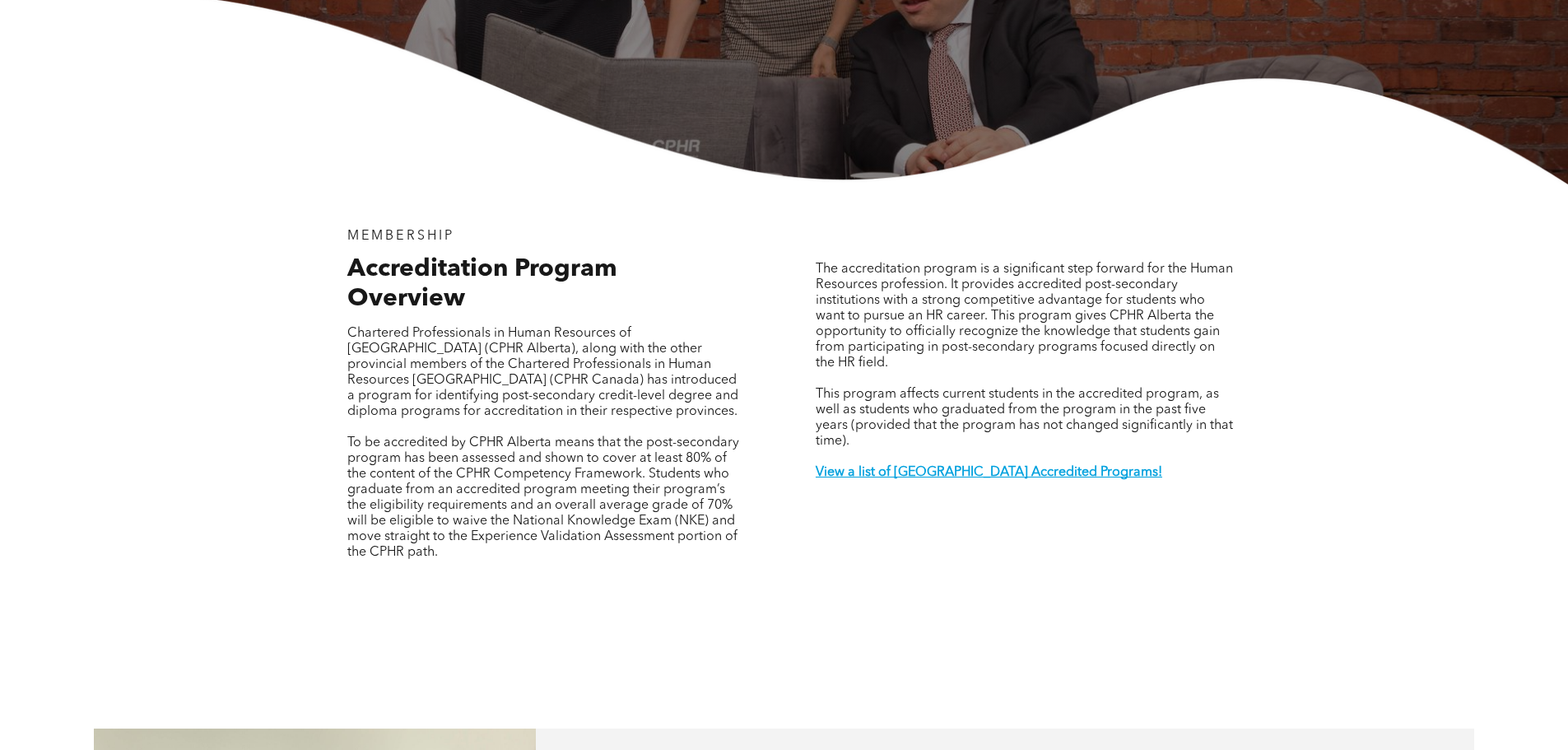
scroll to position [581, 0]
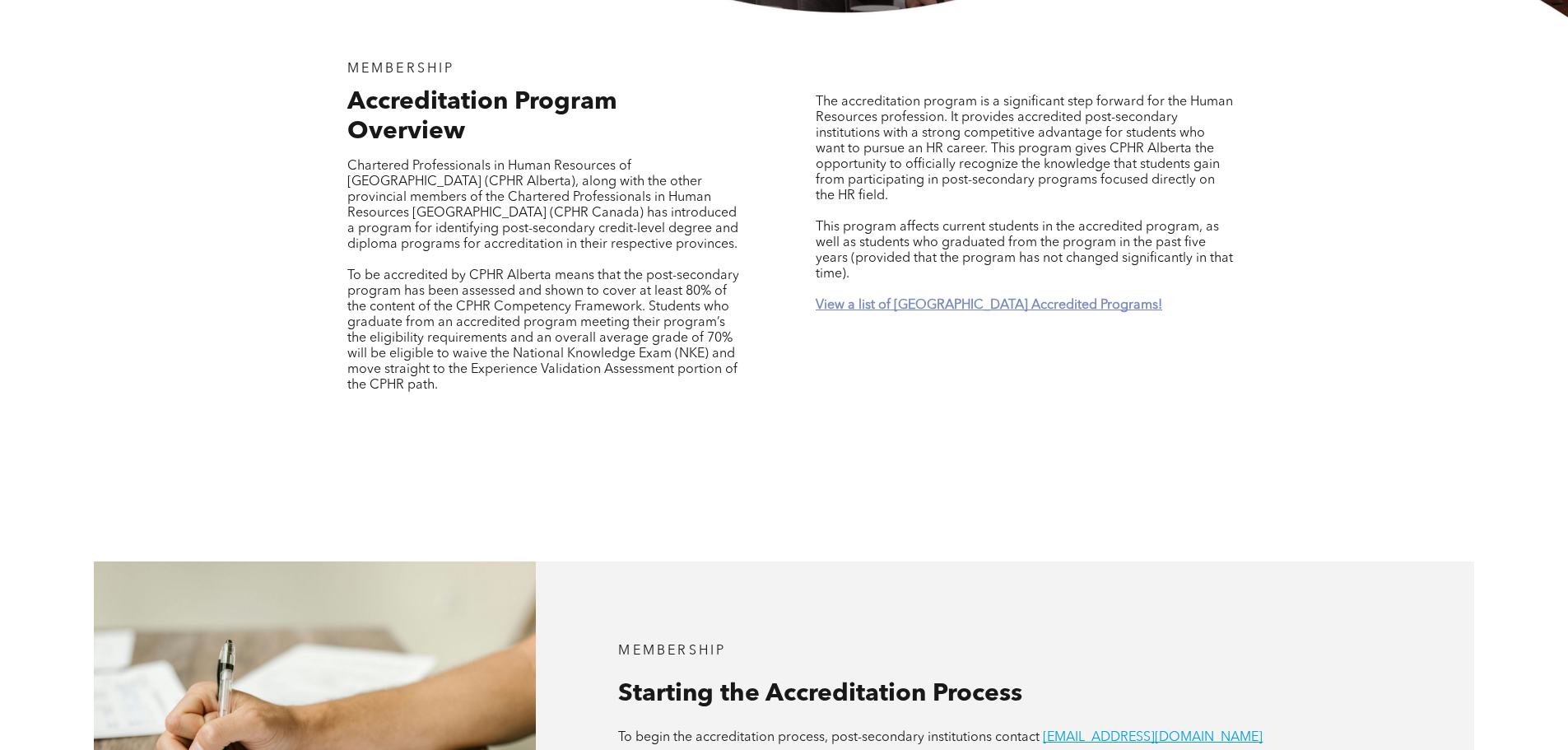
click at [1036, 299] on strong "View a list of [GEOGRAPHIC_DATA] Accredited Programs!" at bounding box center [989, 305] width 346 height 13
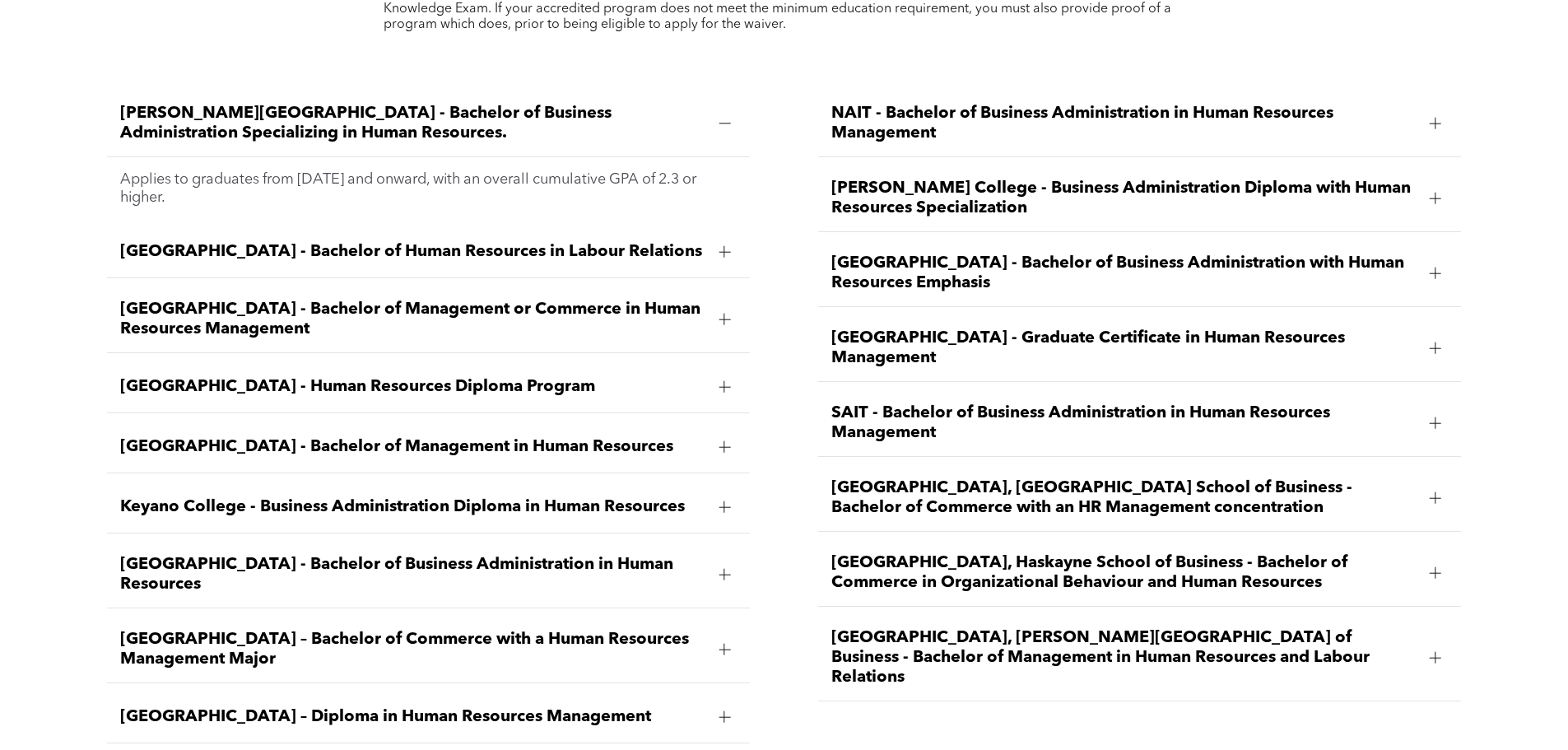
scroll to position [2476, 0]
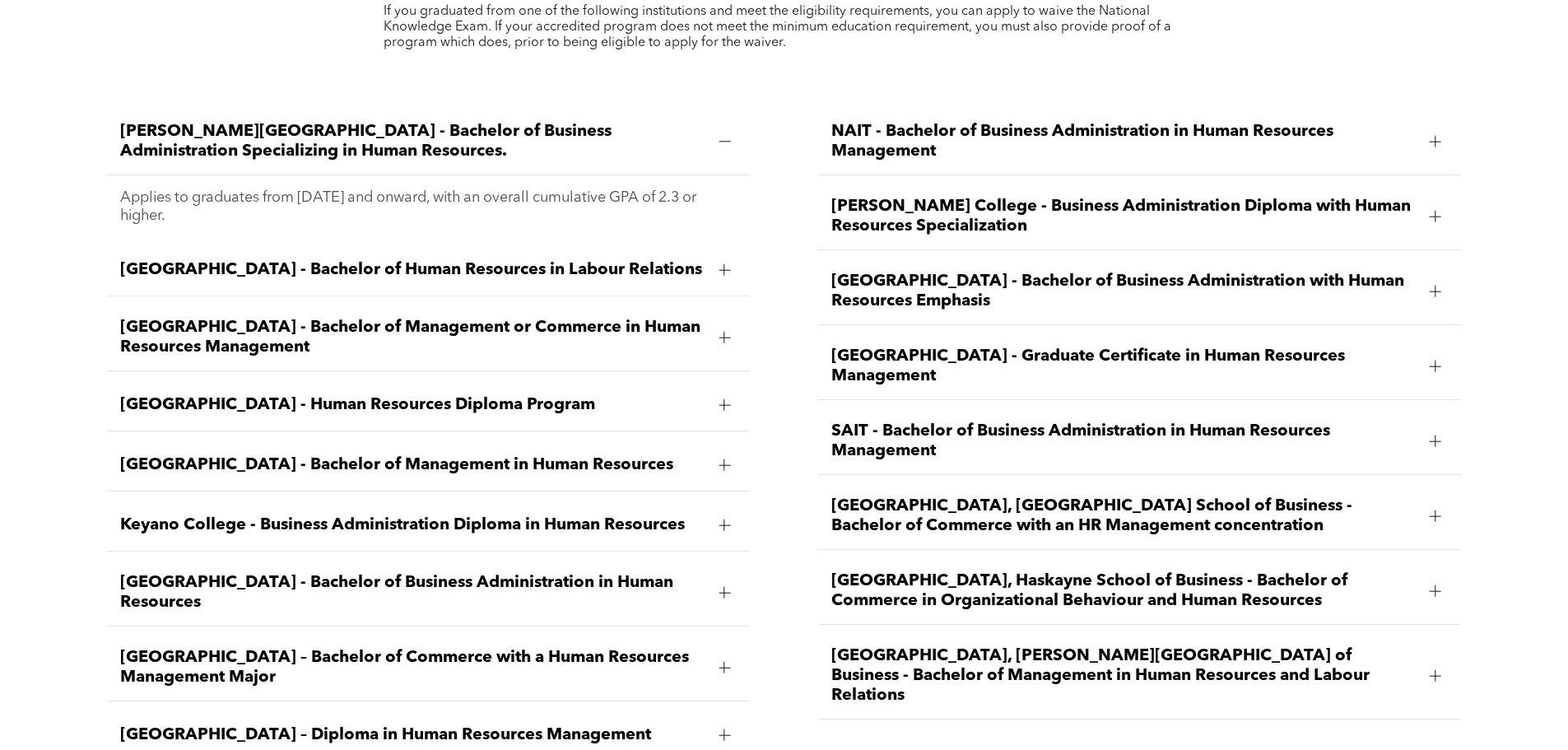
click at [1440, 361] on div at bounding box center [1435, 366] width 11 height 11
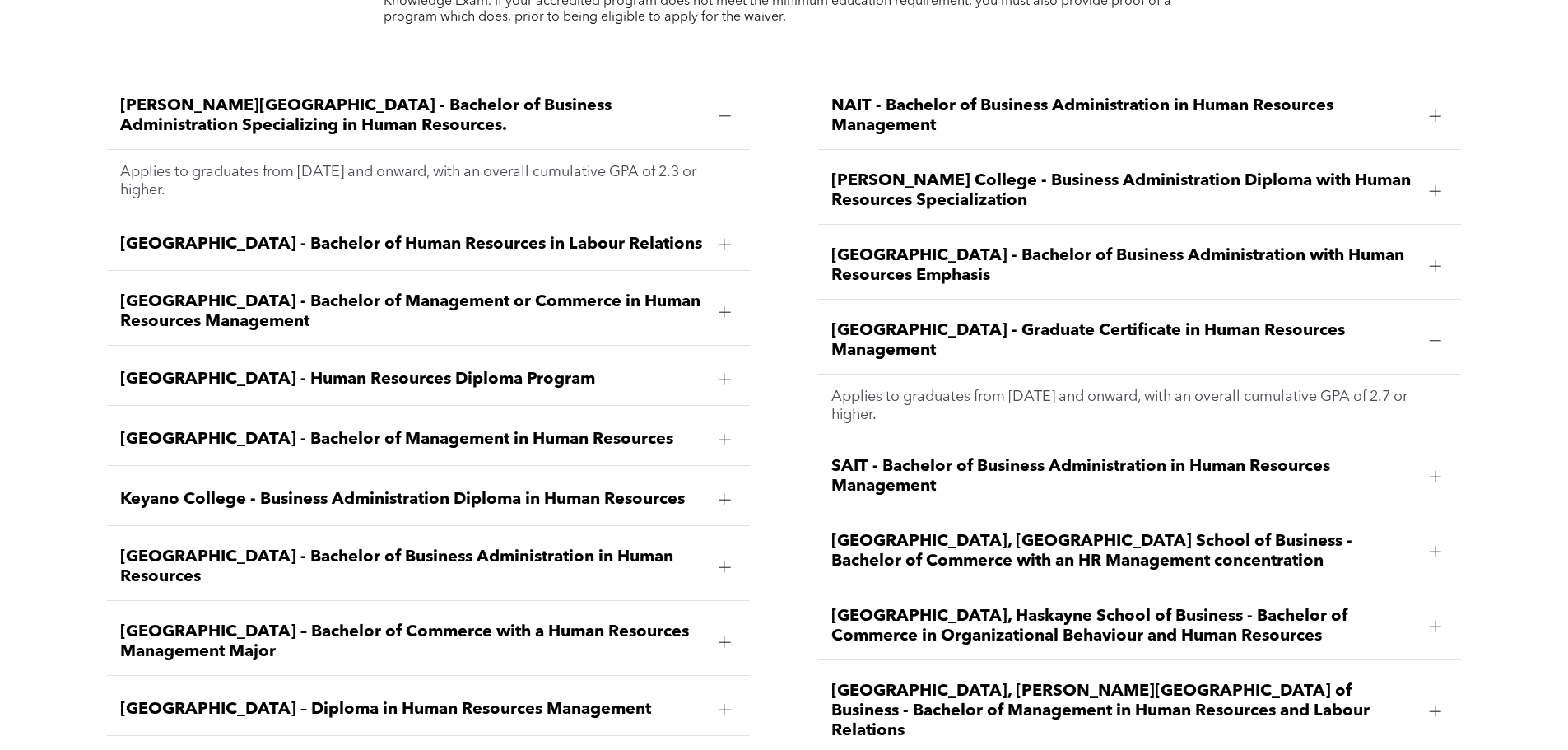
scroll to position [2482, 0]
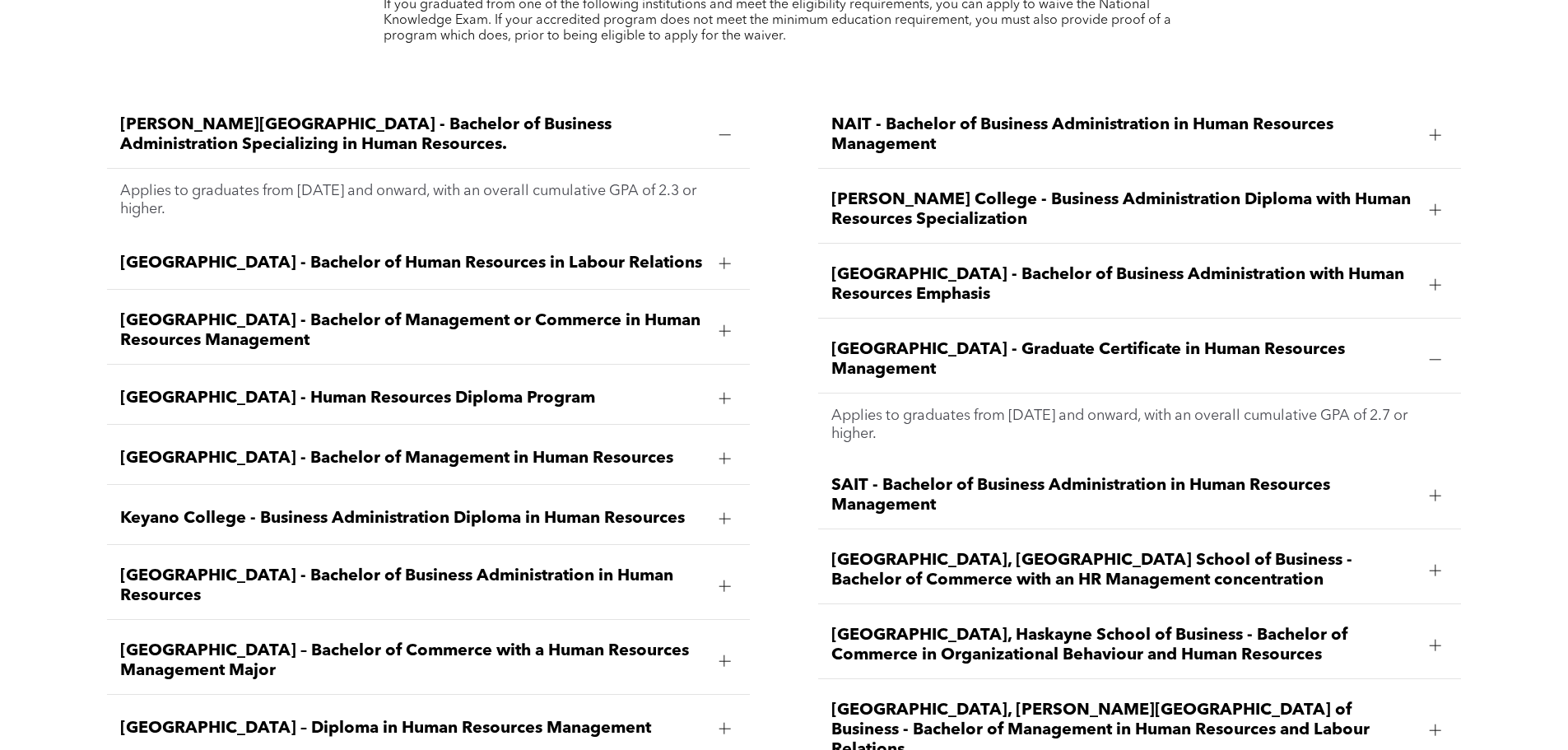
click at [1301, 190] on span "[PERSON_NAME] College - Business Administration Diploma with Human Resources Sp…" at bounding box center [1123, 210] width 585 height 40
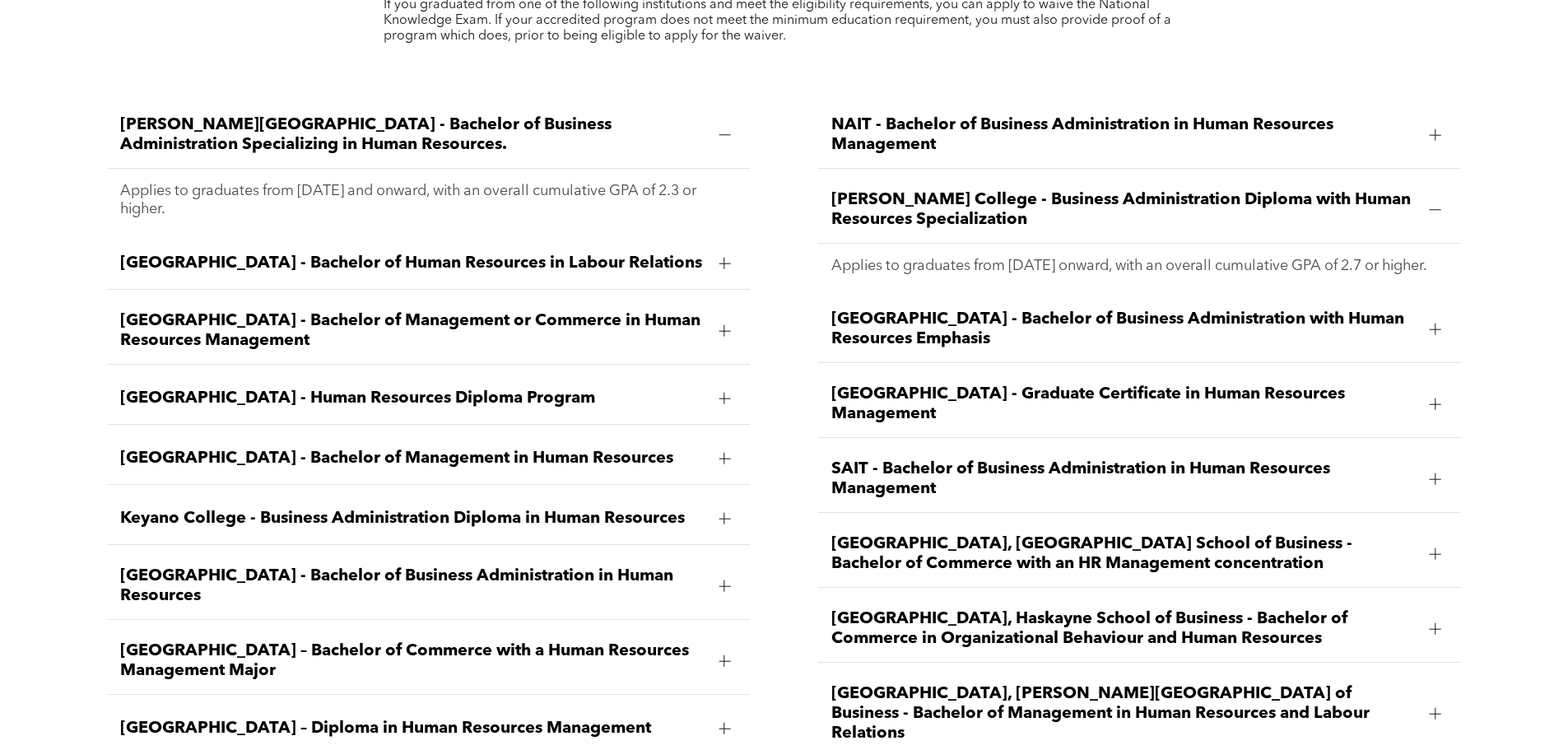
click at [1236, 115] on span "NAIT - Bachelor of Business Administration in Human Resources Management" at bounding box center [1123, 134] width 585 height 40
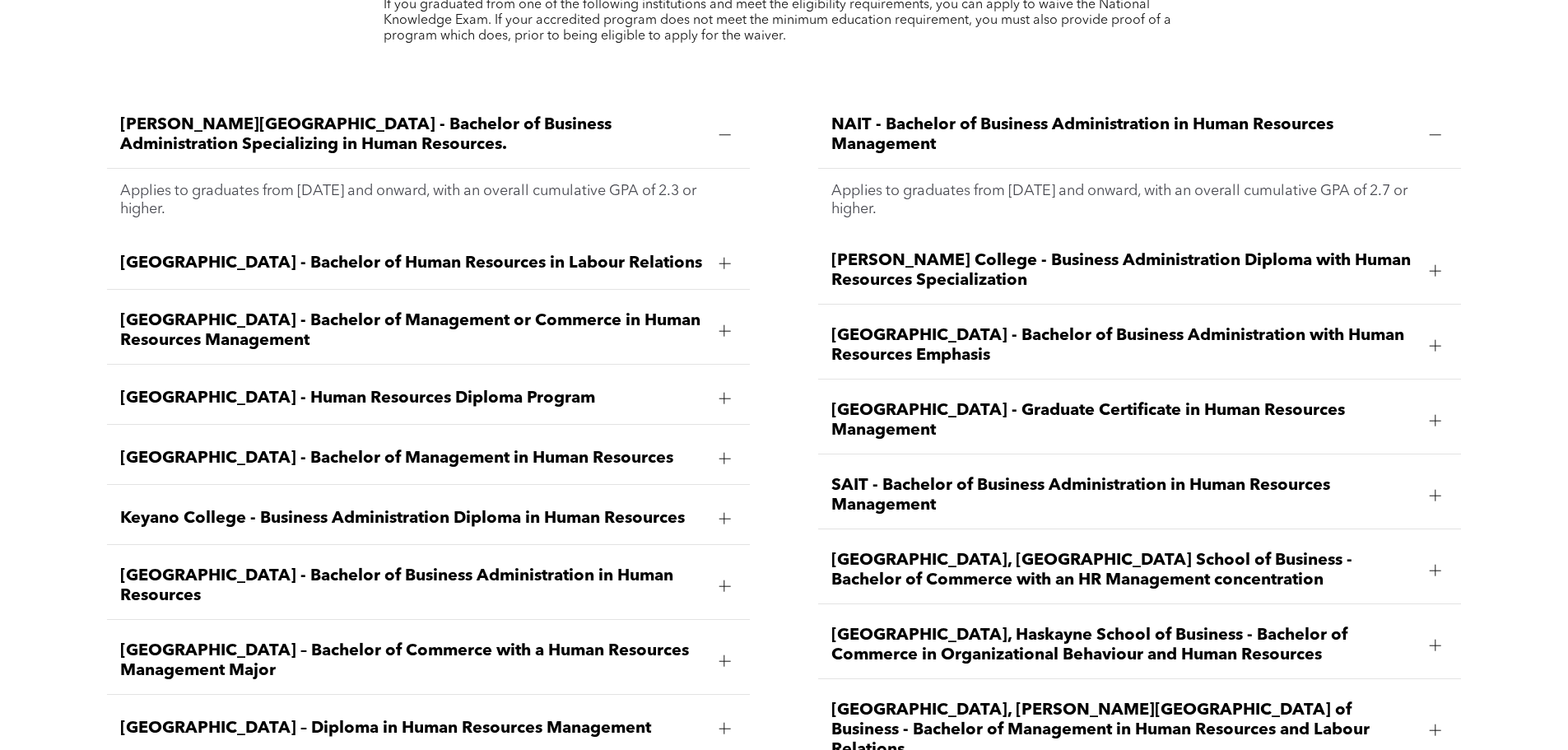
click at [686, 254] on span "Athabasca University - Bachelor of Human Resources in Labour Relations" at bounding box center [413, 264] width 585 height 19
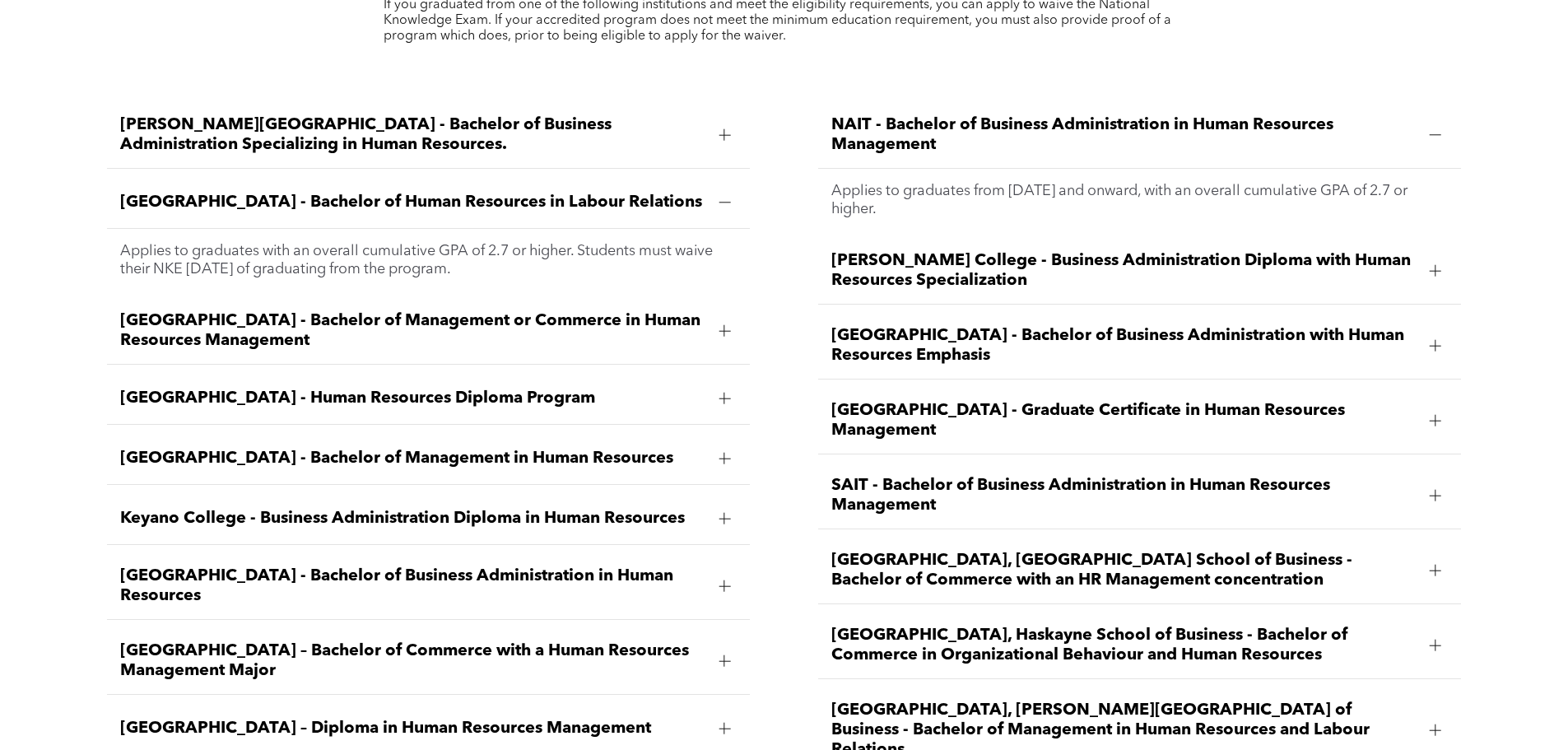
click at [567, 311] on span "Athabasca University - Bachelor of Management or Commerce in Human Resources Ma…" at bounding box center [413, 331] width 585 height 40
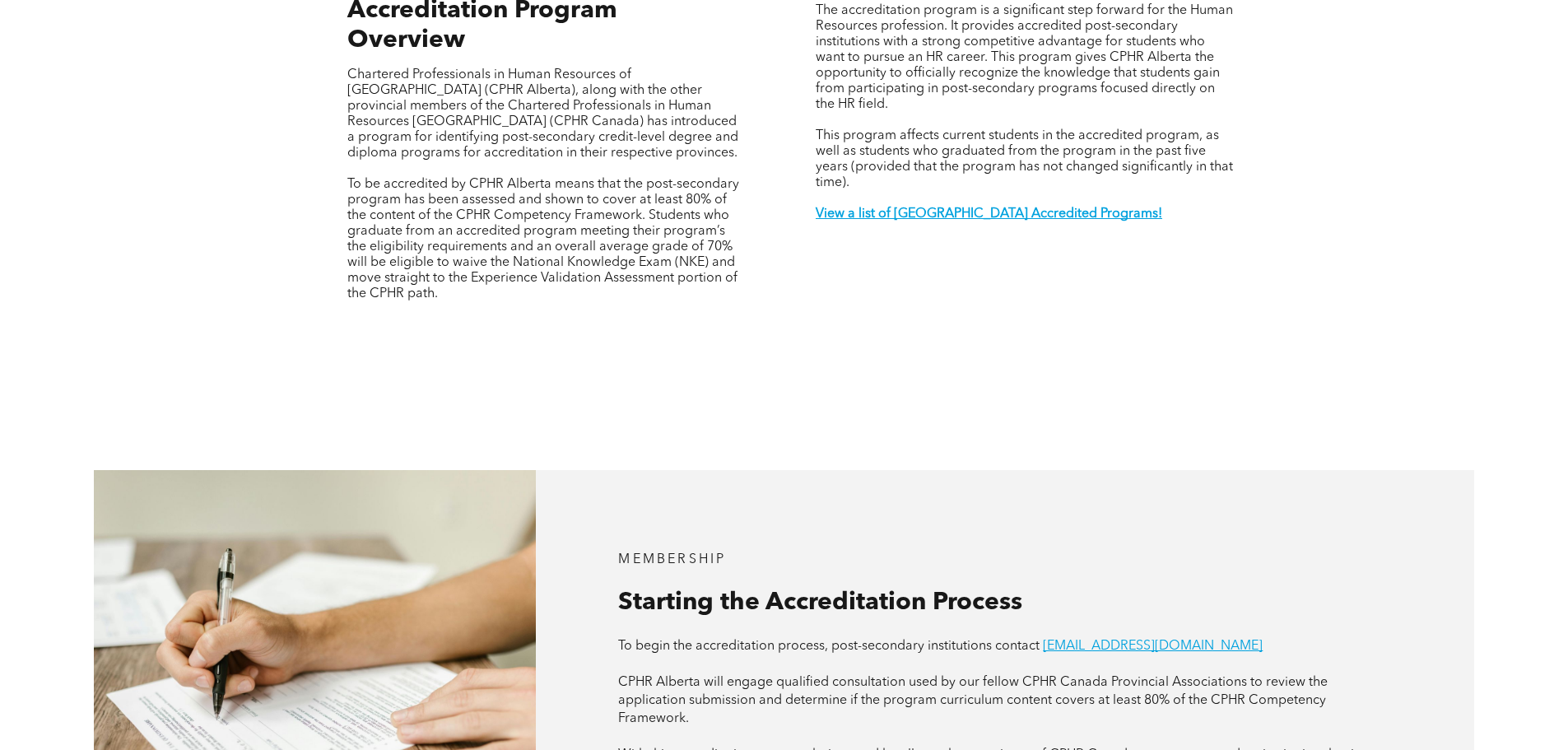
scroll to position [662, 0]
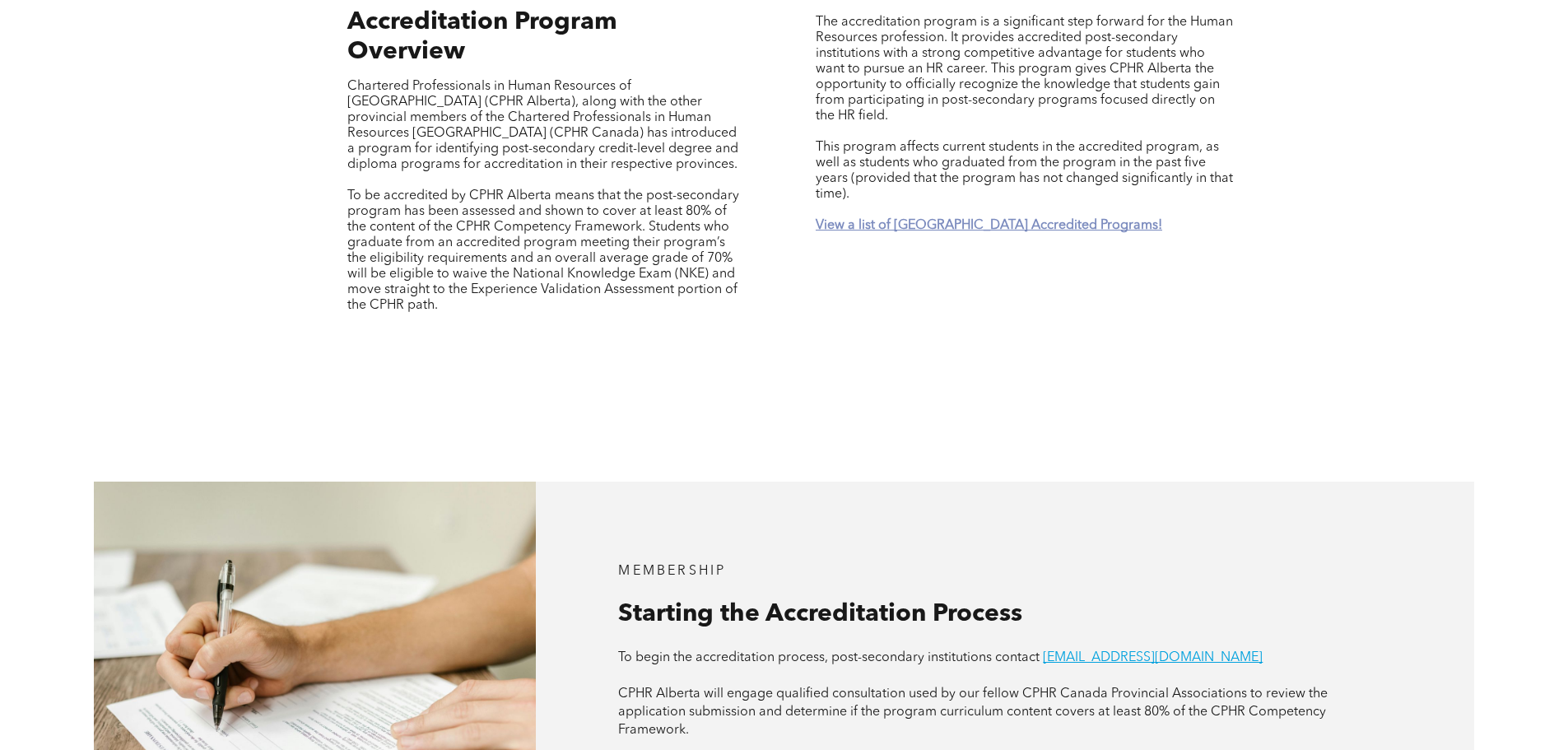
click at [1016, 219] on strong "View a list of [GEOGRAPHIC_DATA] Accredited Programs!" at bounding box center [989, 226] width 346 height 13
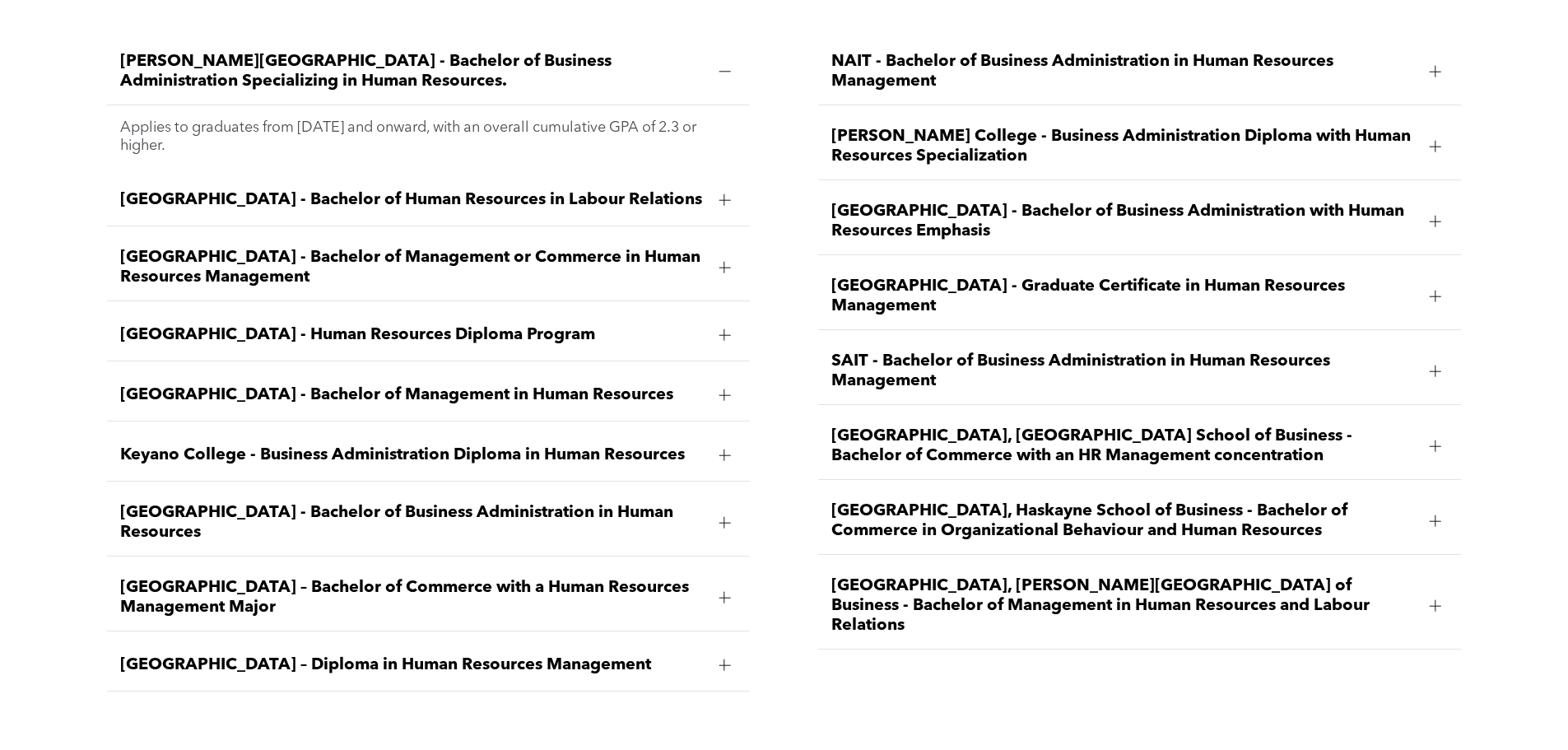
scroll to position [2652, 0]
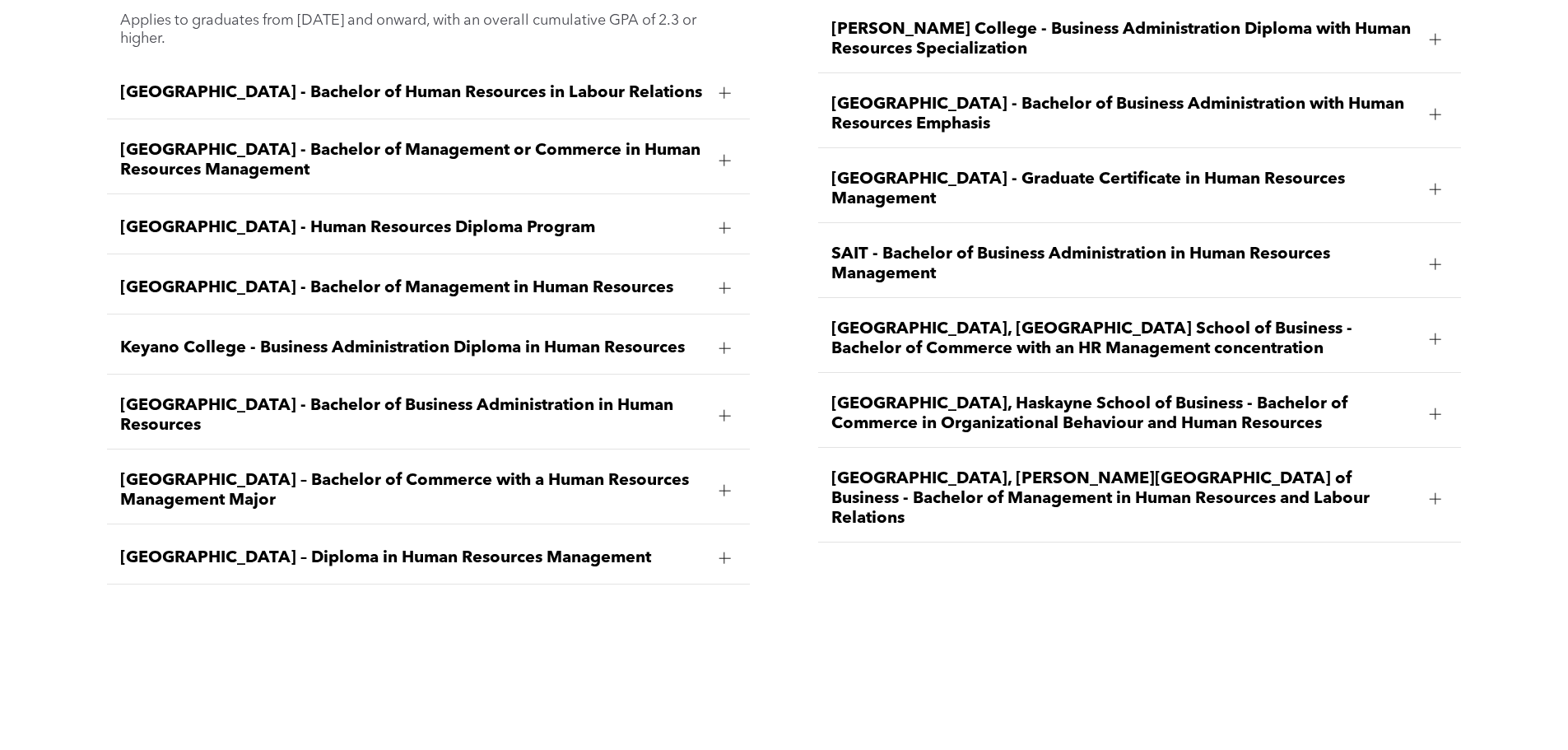
click at [1212, 394] on span "[GEOGRAPHIC_DATA], Haskayne School of Business - Bachelor of Commerce in Organi…" at bounding box center [1123, 414] width 585 height 40
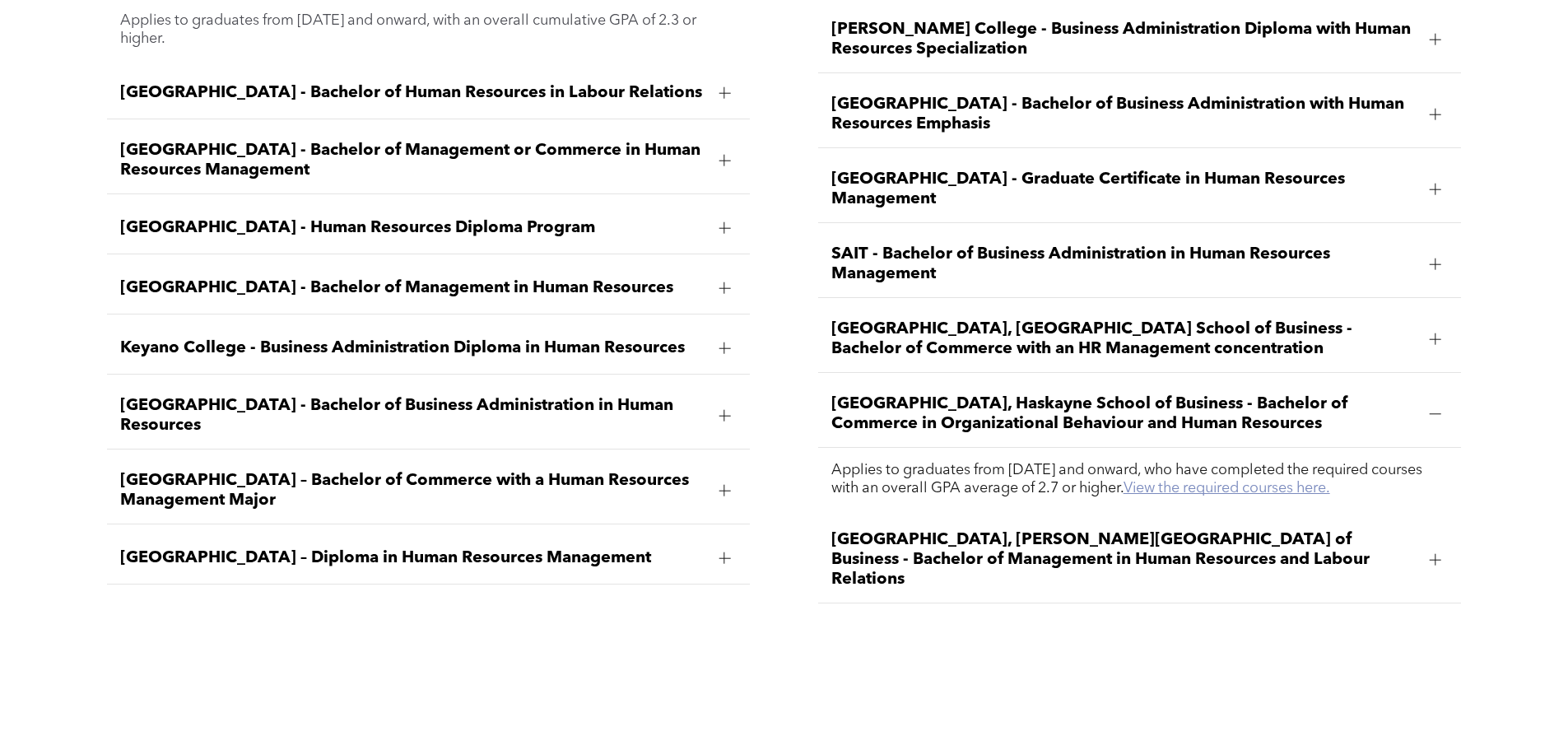
click at [1309, 481] on link "View the required courses here." at bounding box center [1227, 488] width 207 height 15
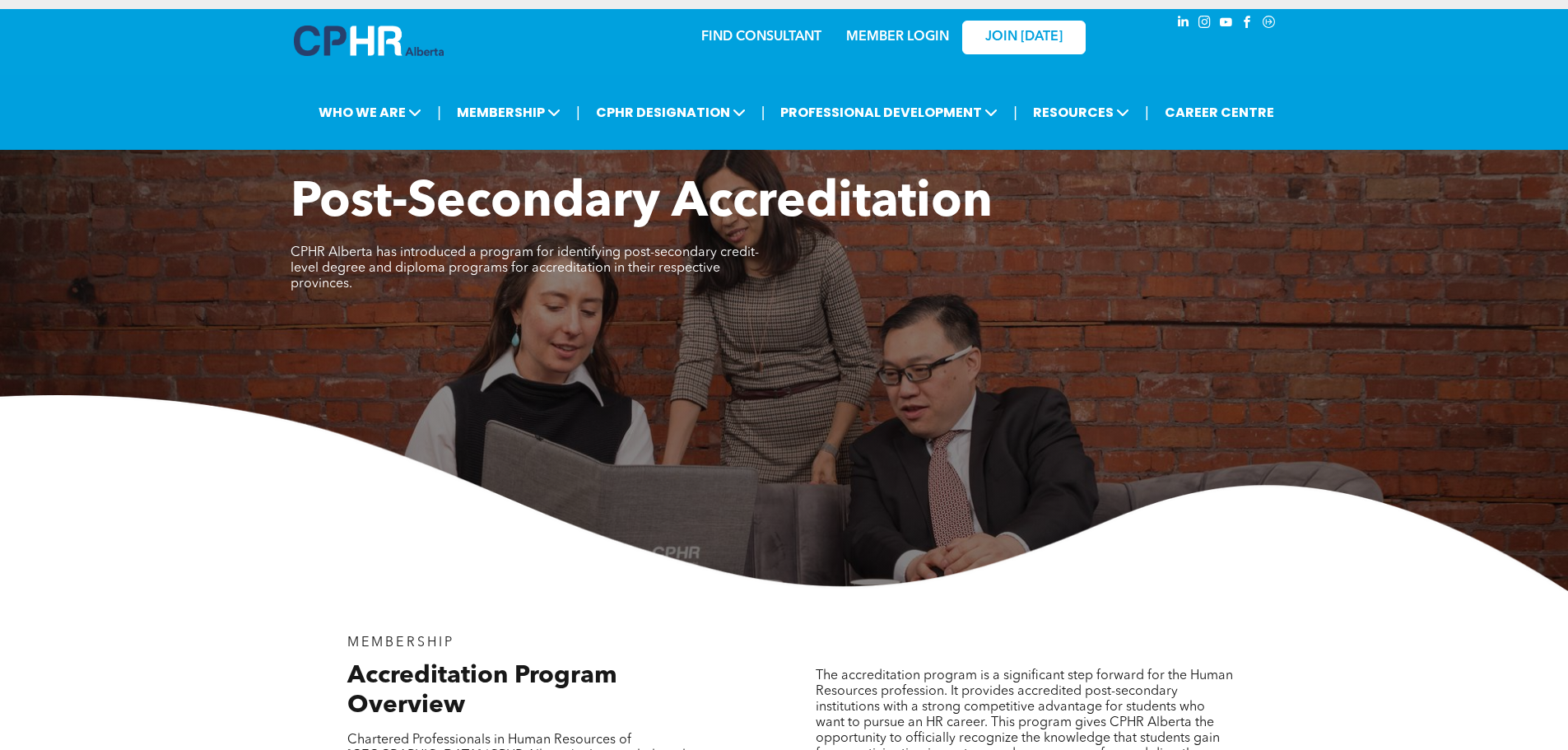
scroll to position [0, 0]
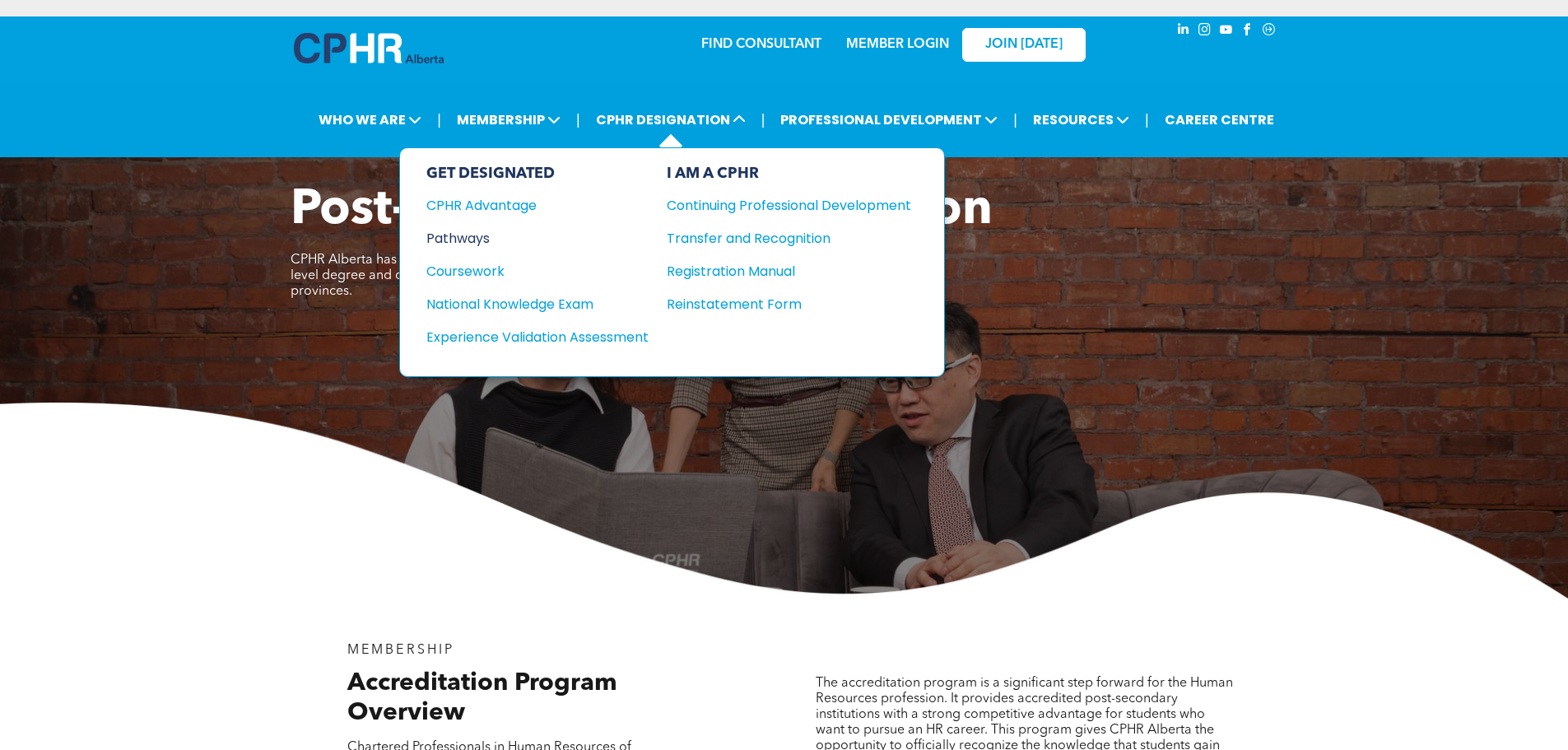
click at [457, 238] on div "Pathways" at bounding box center [526, 238] width 200 height 20
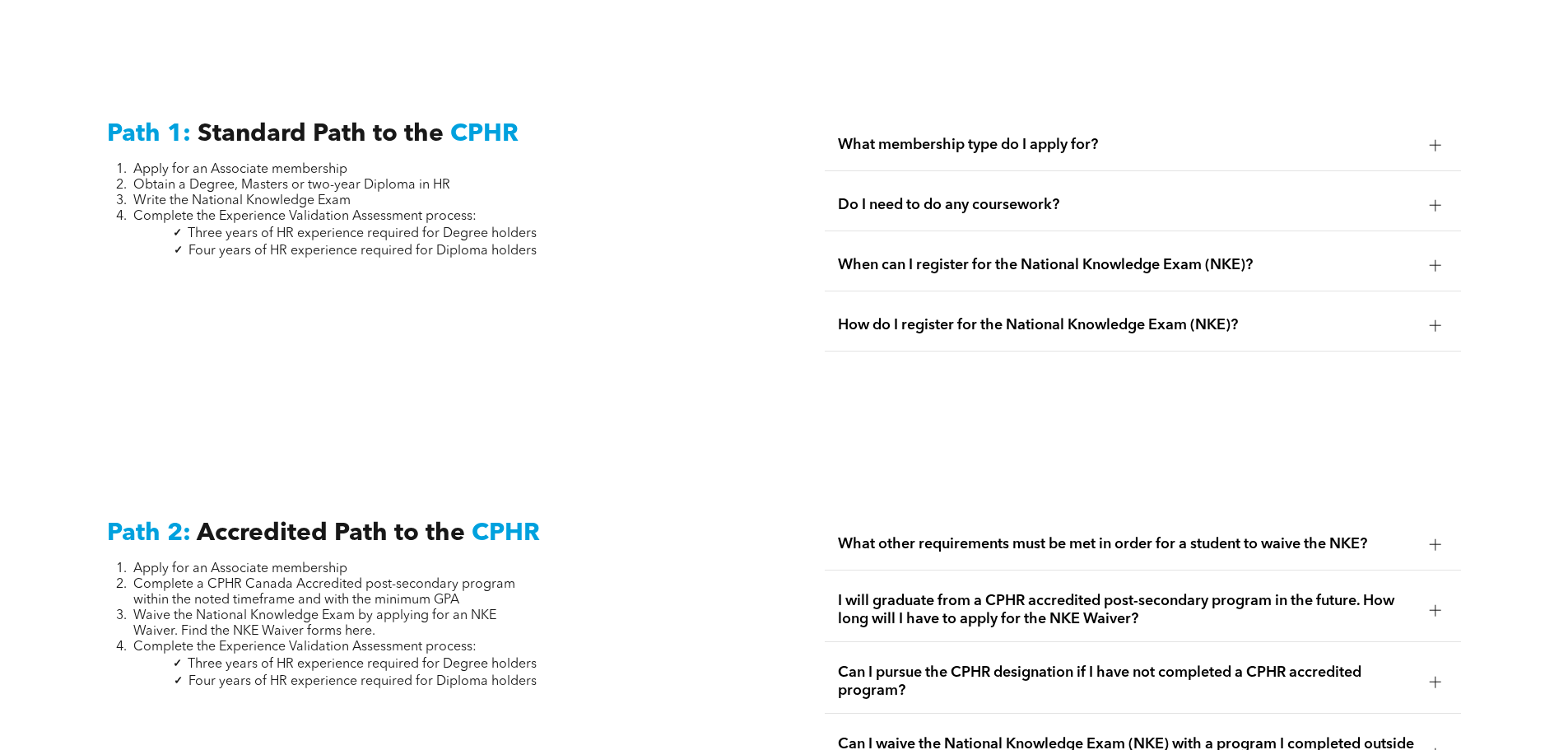
scroll to position [2264, 0]
